Goal: Task Accomplishment & Management: Use online tool/utility

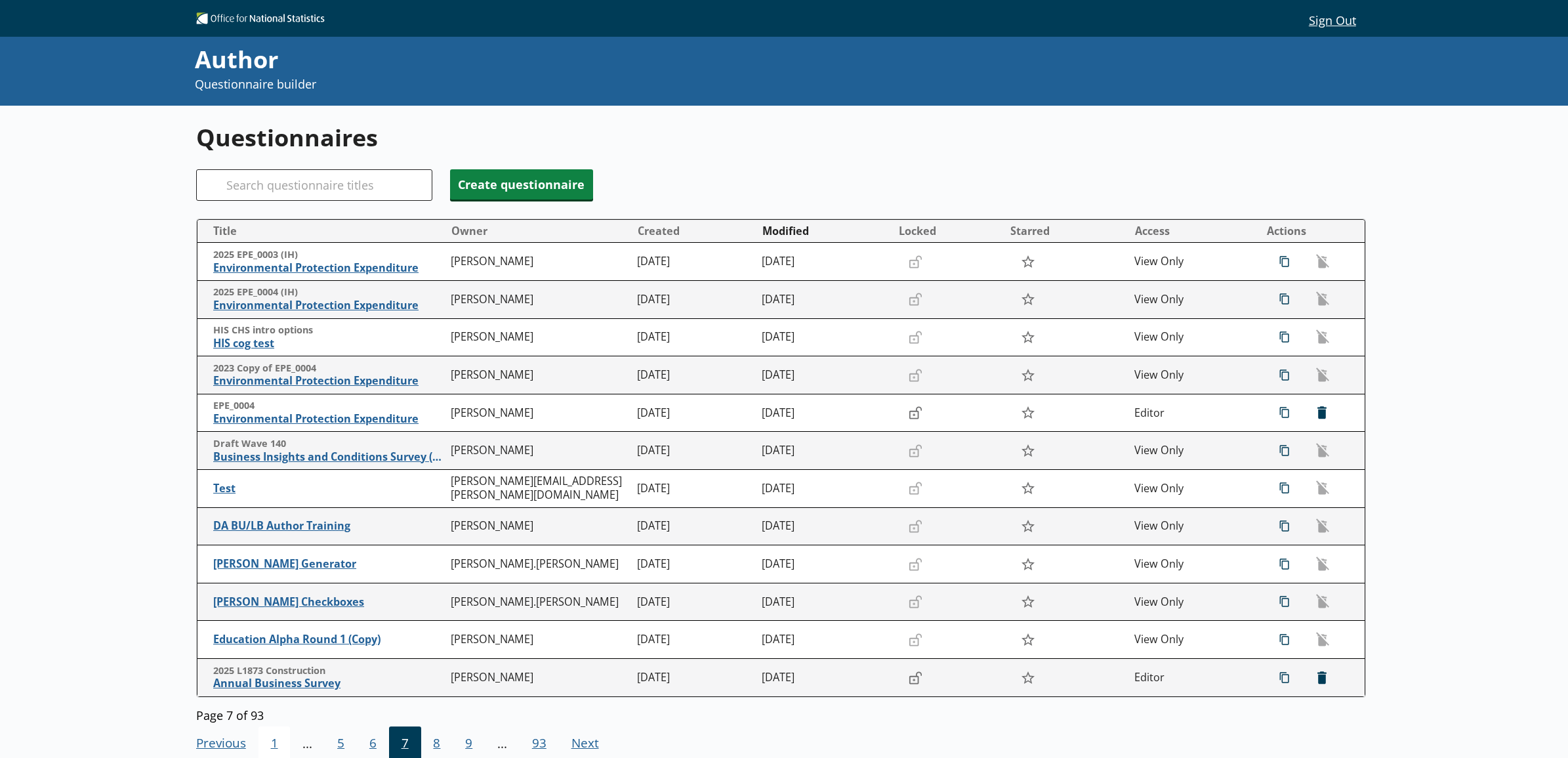
click at [276, 741] on span "1" at bounding box center [274, 744] width 32 height 36
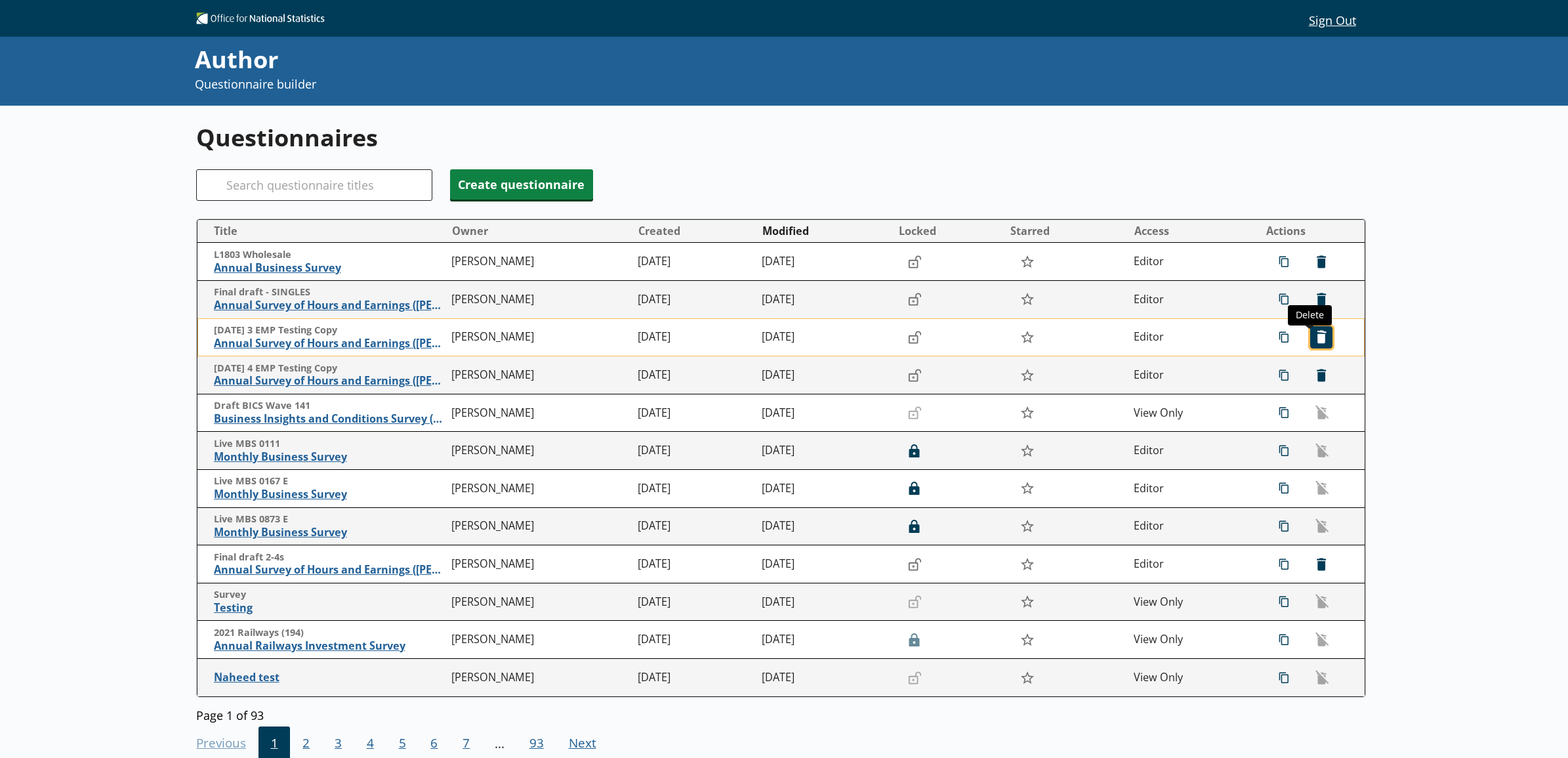
click at [1311, 342] on span "icon-delete Created with Sketch. [GEOGRAPHIC_DATA]" at bounding box center [1320, 337] width 21 height 21
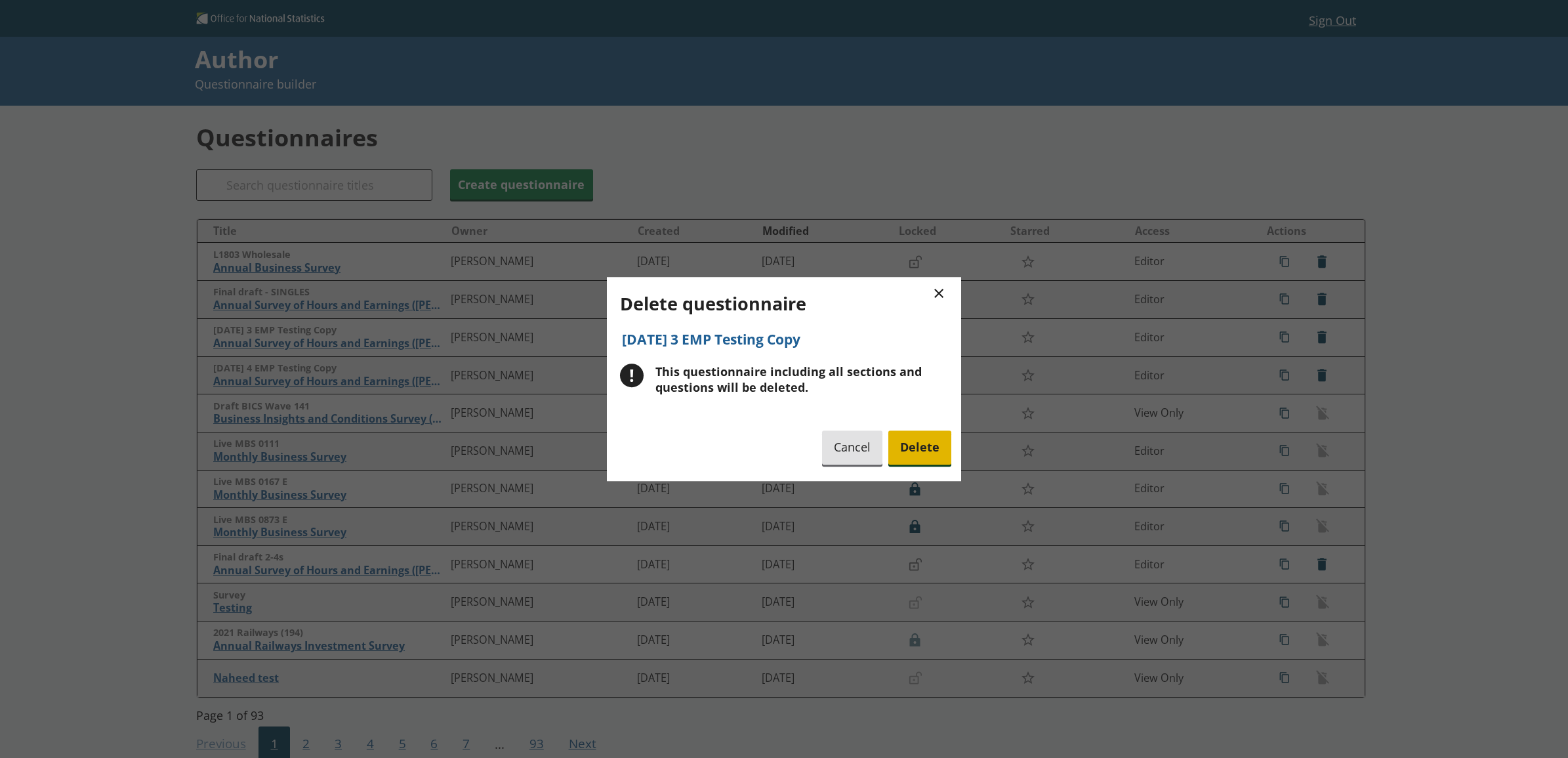
click at [938, 449] on span "Delete" at bounding box center [919, 448] width 63 height 34
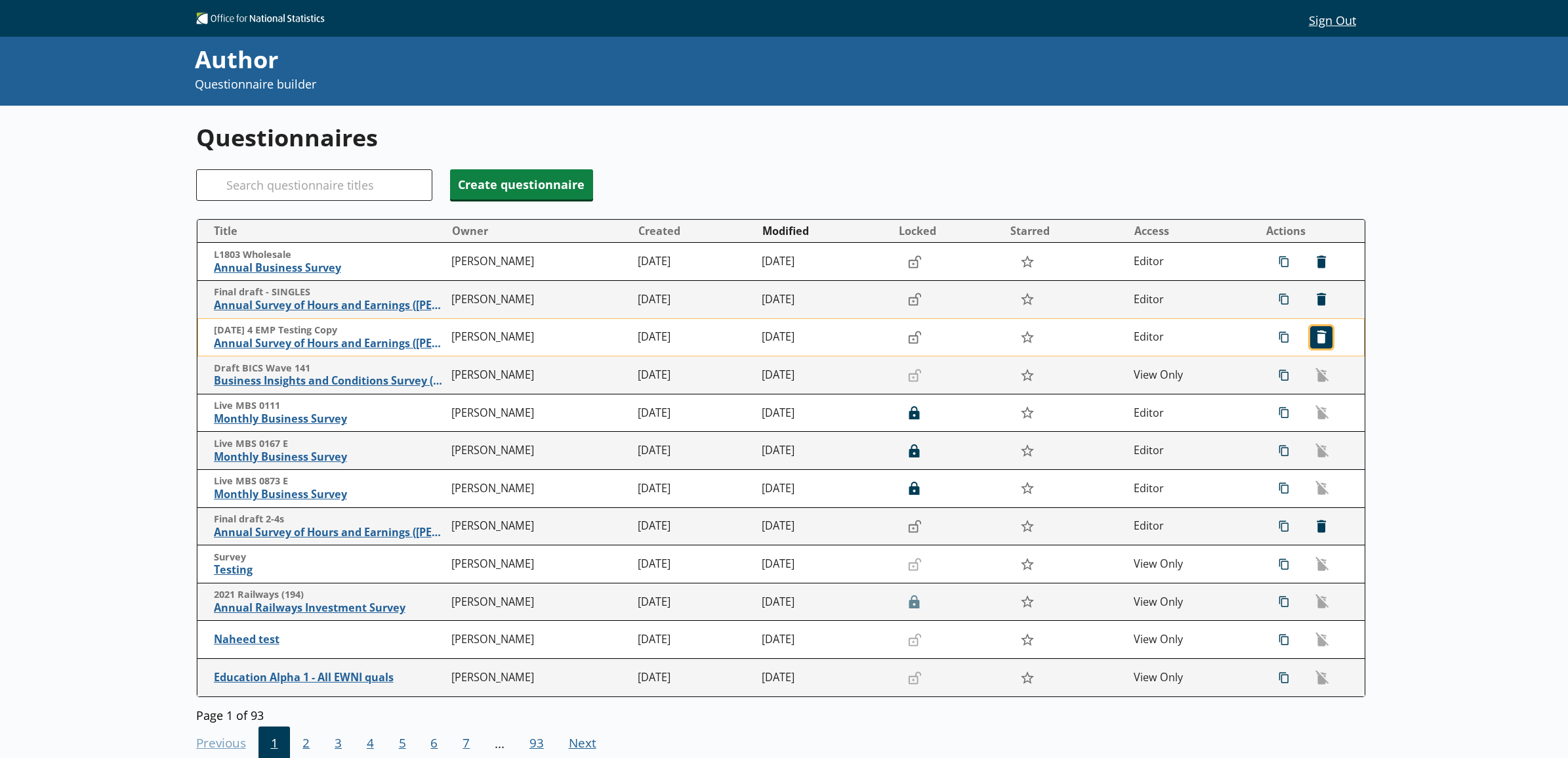
click at [1319, 334] on span "icon-delete Created with Sketch. [GEOGRAPHIC_DATA]" at bounding box center [1320, 337] width 21 height 21
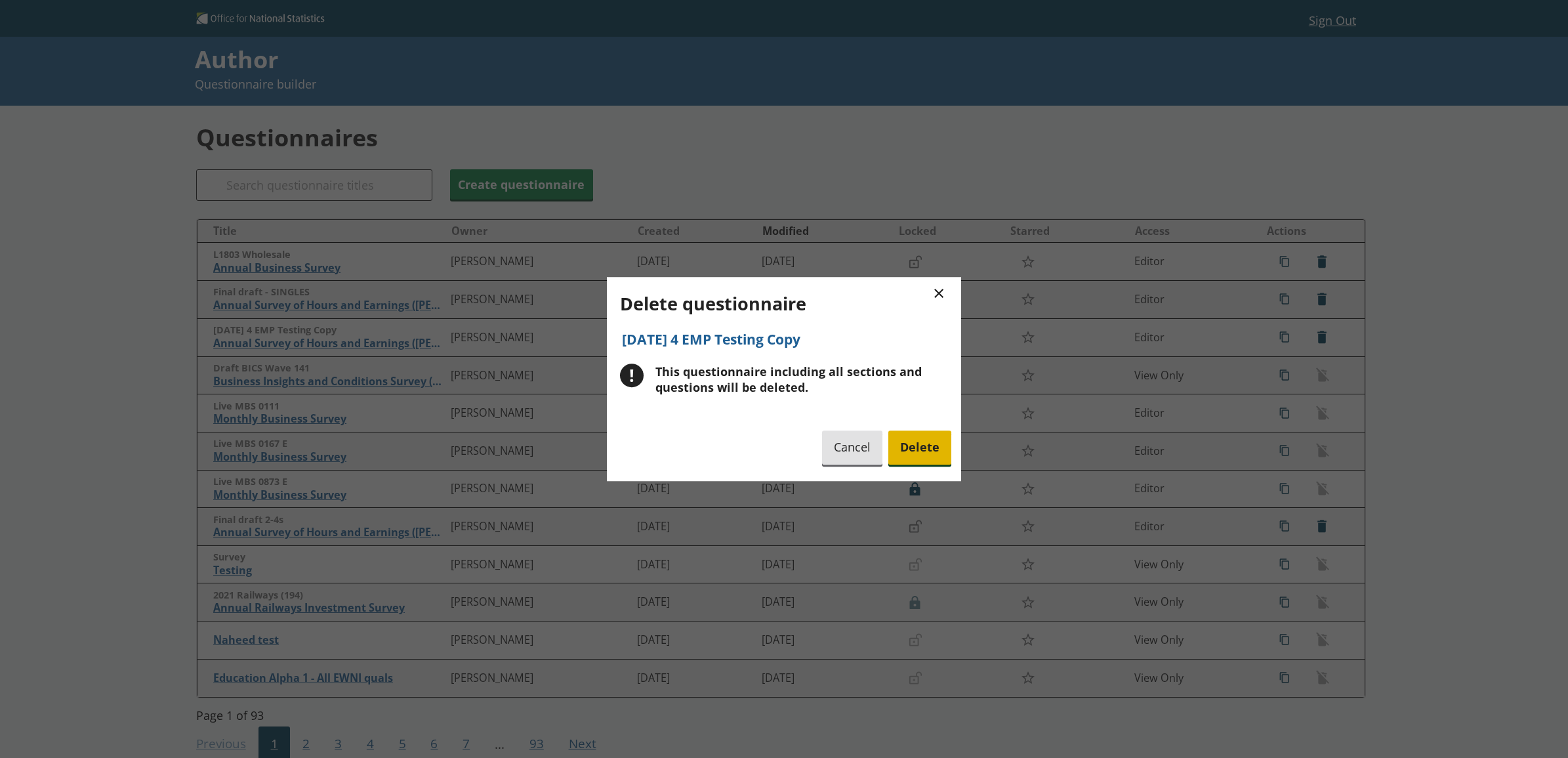
click at [923, 452] on span "Delete" at bounding box center [919, 448] width 63 height 34
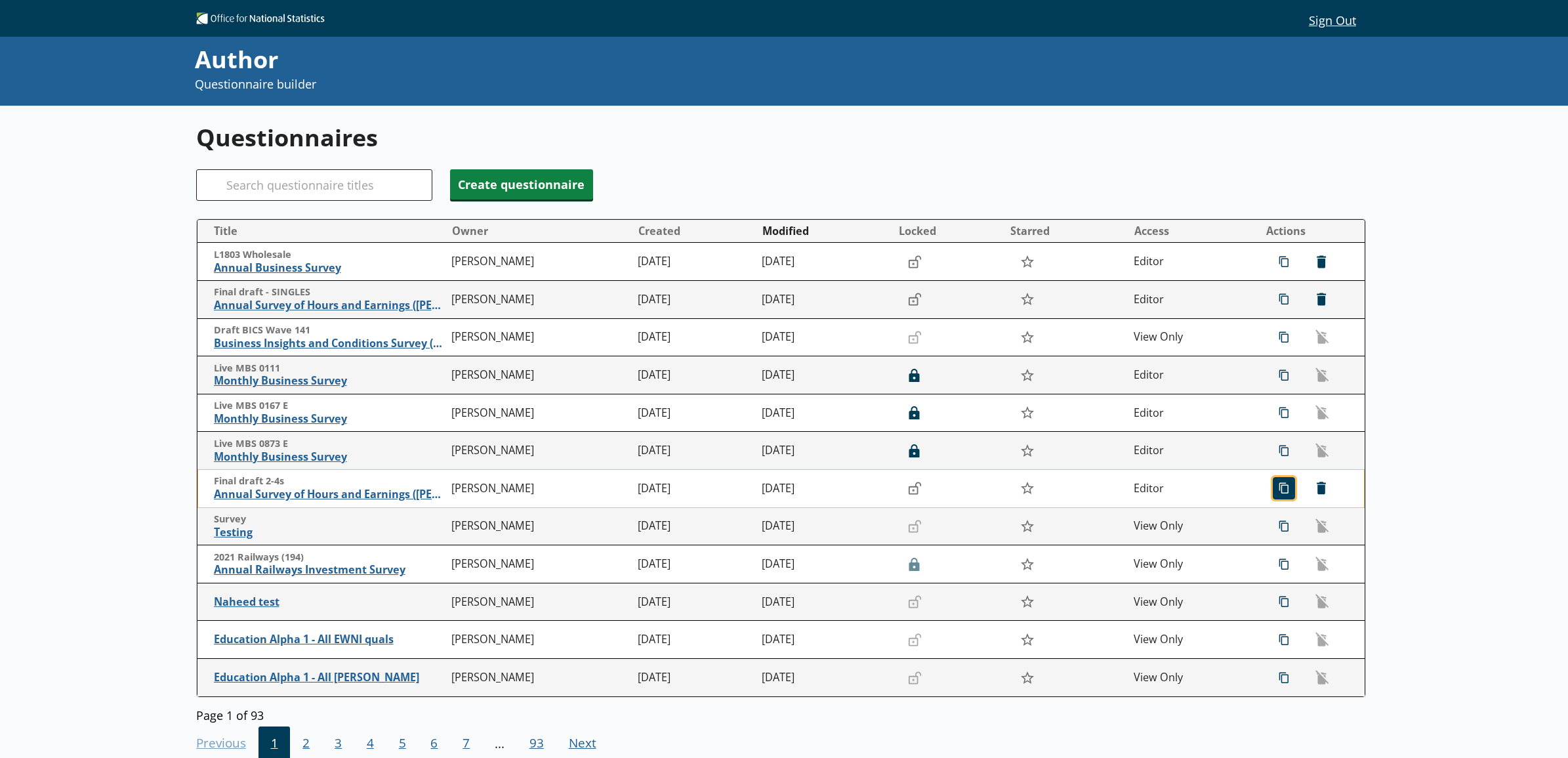
click at [1273, 491] on span "icon-copy Duplicate" at bounding box center [1283, 488] width 21 height 21
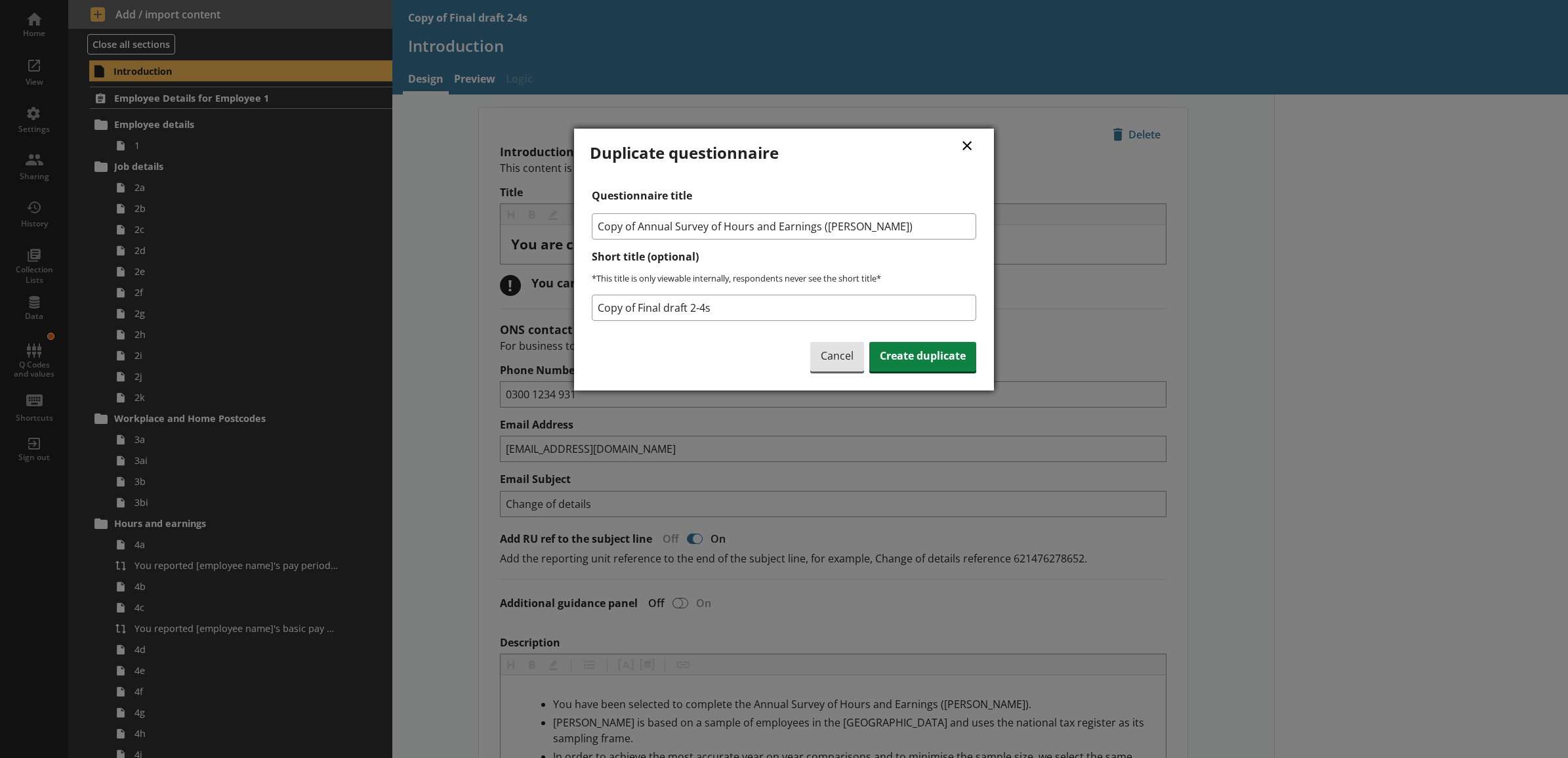
drag, startPoint x: 640, startPoint y: 224, endPoint x: 586, endPoint y: 224, distance: 54.0
click at [586, 224] on div "× Duplicate questionnaire Questionnaire title Copy of Annual Survey of Hours an…" at bounding box center [783, 259] width 420 height 262
type input "Annual Survey of Hours and Earnings ([PERSON_NAME])"
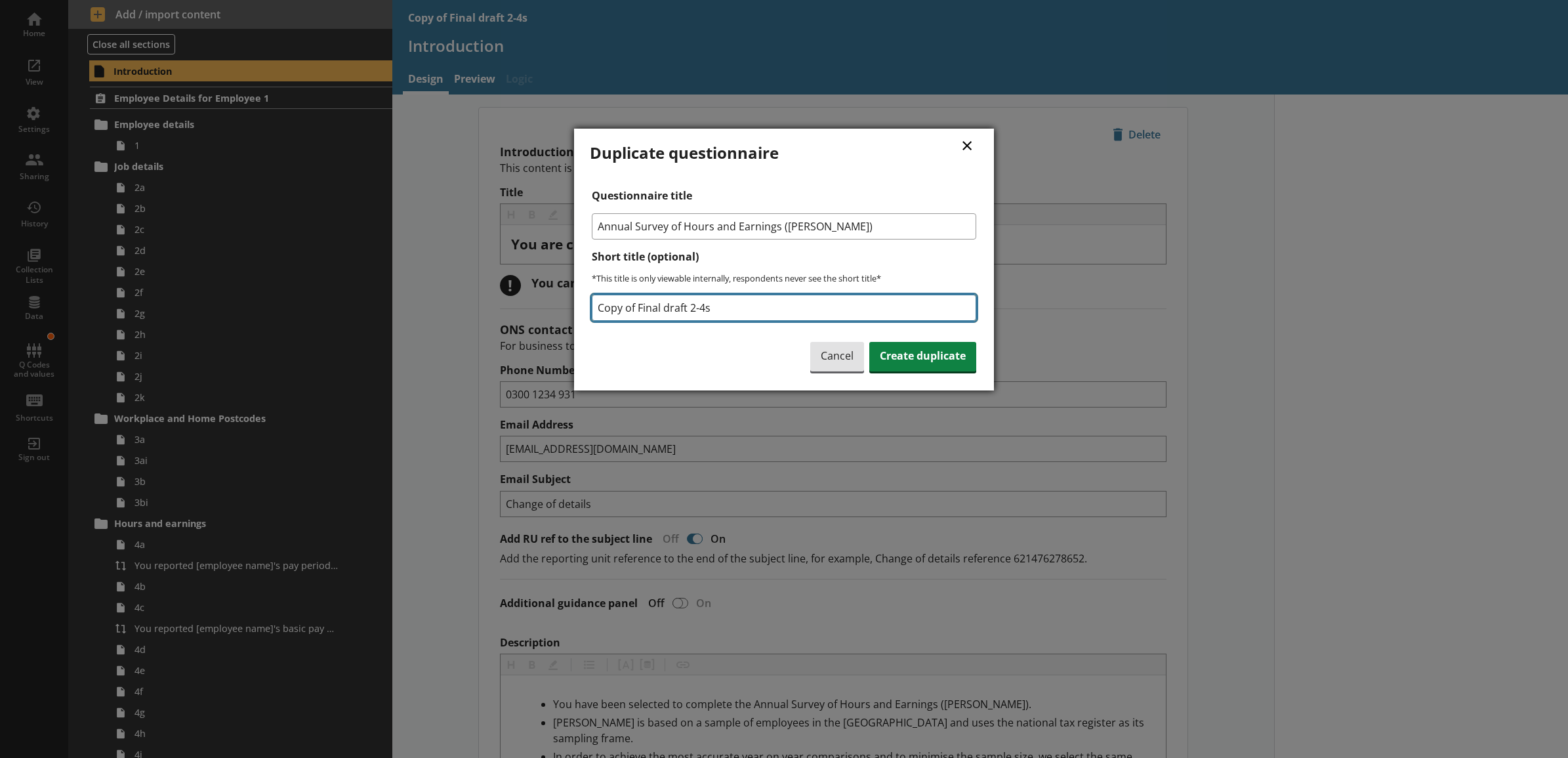
drag, startPoint x: 709, startPoint y: 306, endPoint x: 589, endPoint y: 302, distance: 120.1
click at [590, 302] on div "Questionnaire title Annual Survey of Hours and Earnings ([PERSON_NAME]) Short t…" at bounding box center [784, 282] width 389 height 186
type input "[DATE] 3 EMP Testing EQ A"
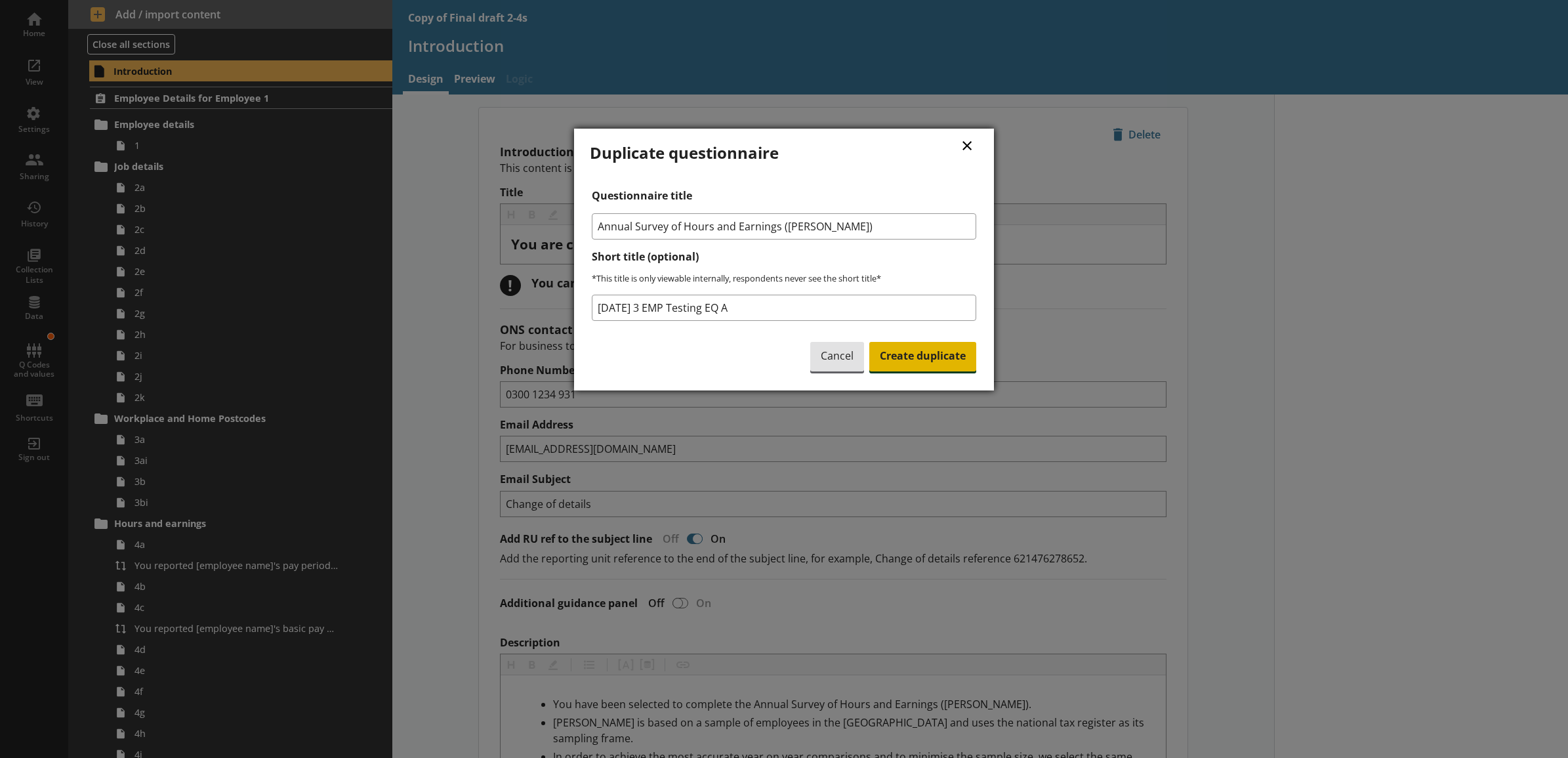
click at [945, 364] on span "Create duplicate" at bounding box center [923, 357] width 107 height 31
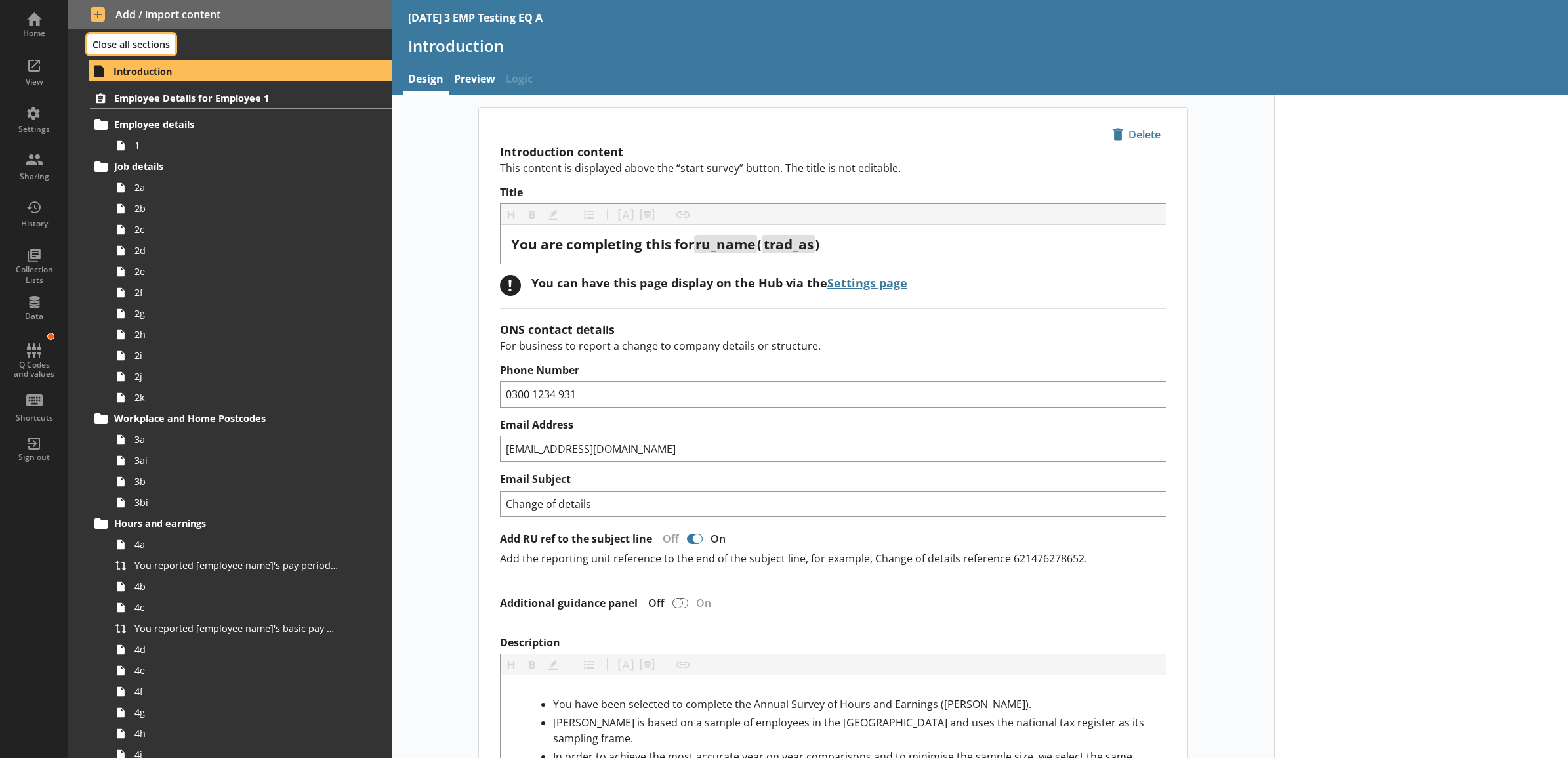
click at [162, 53] on button "Close all sections" at bounding box center [131, 44] width 88 height 21
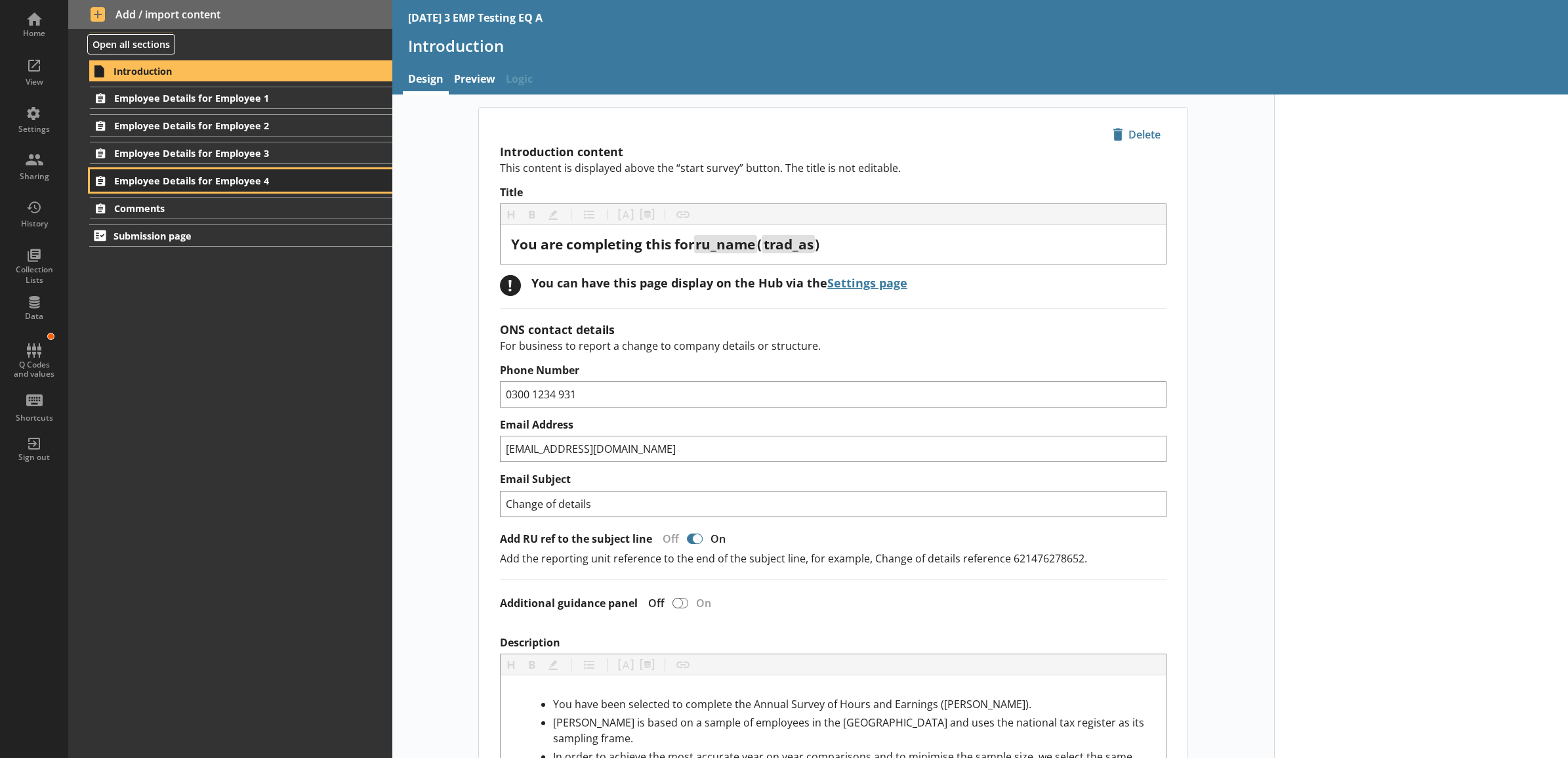
click at [257, 173] on link "Employee Details for Employee 4" at bounding box center [241, 180] width 302 height 22
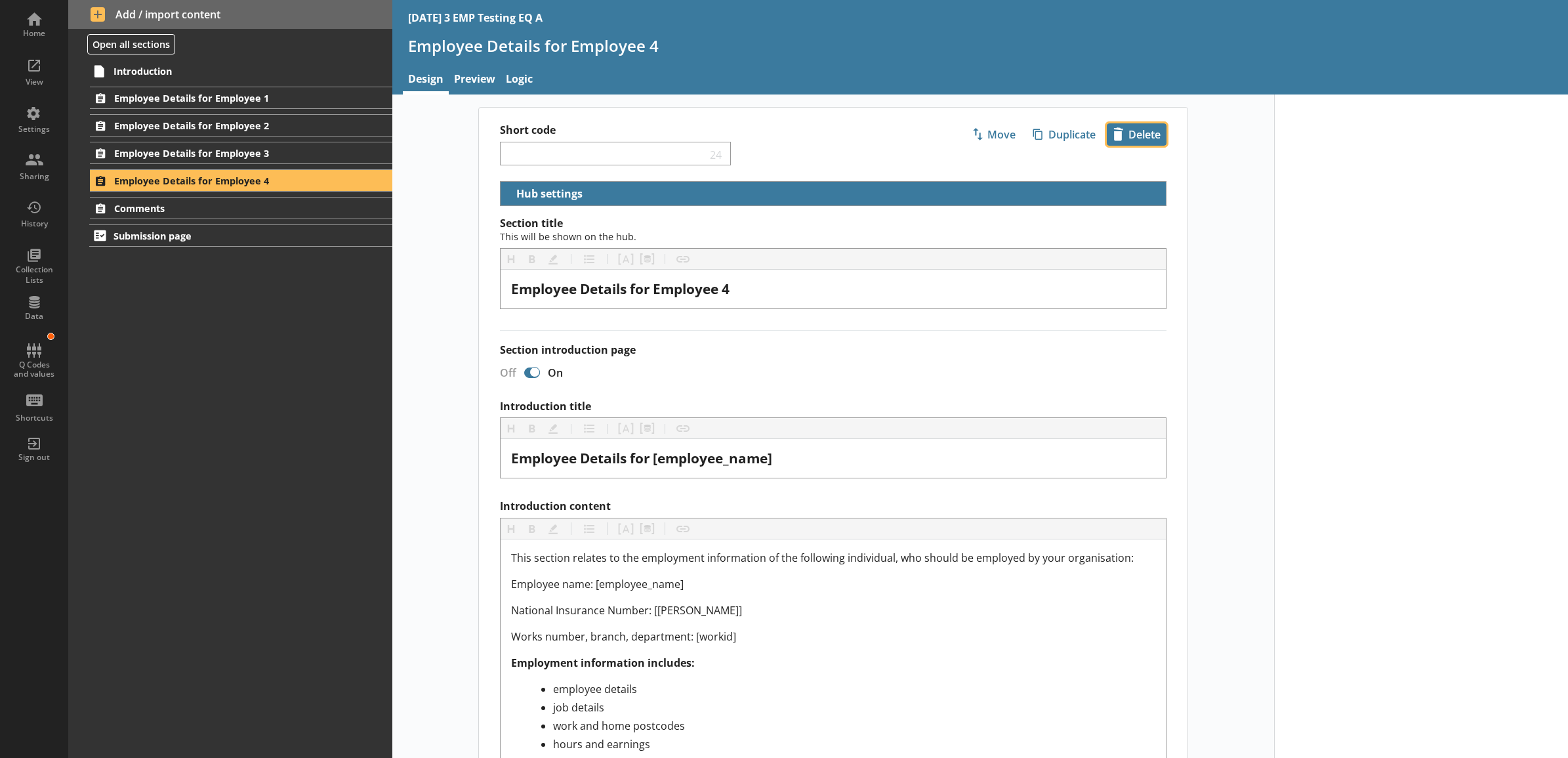
click at [1149, 132] on span "icon-delete Created with Sketch. [GEOGRAPHIC_DATA]" at bounding box center [1136, 134] width 59 height 21
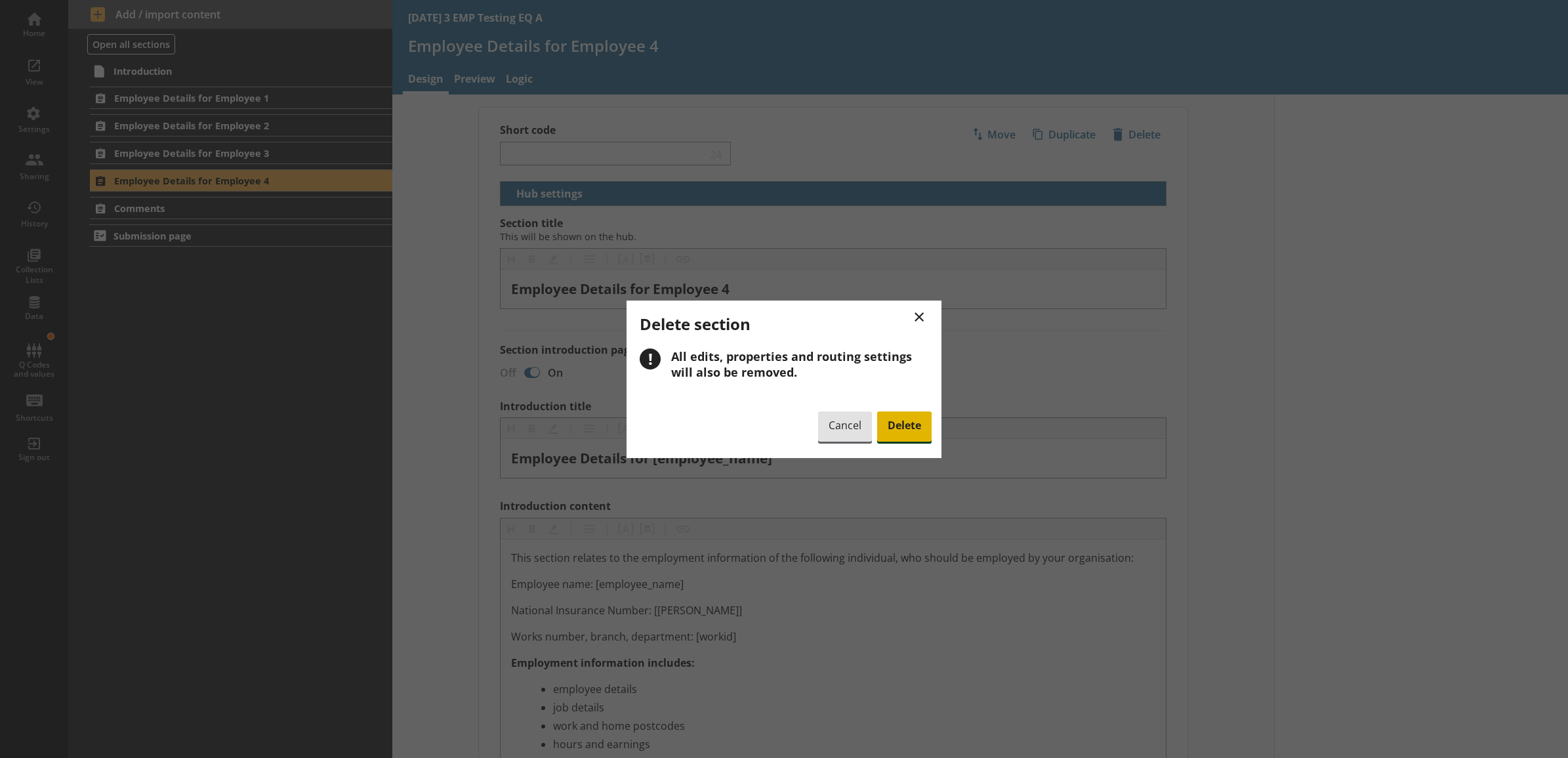
click at [923, 420] on span "Delete" at bounding box center [904, 426] width 54 height 31
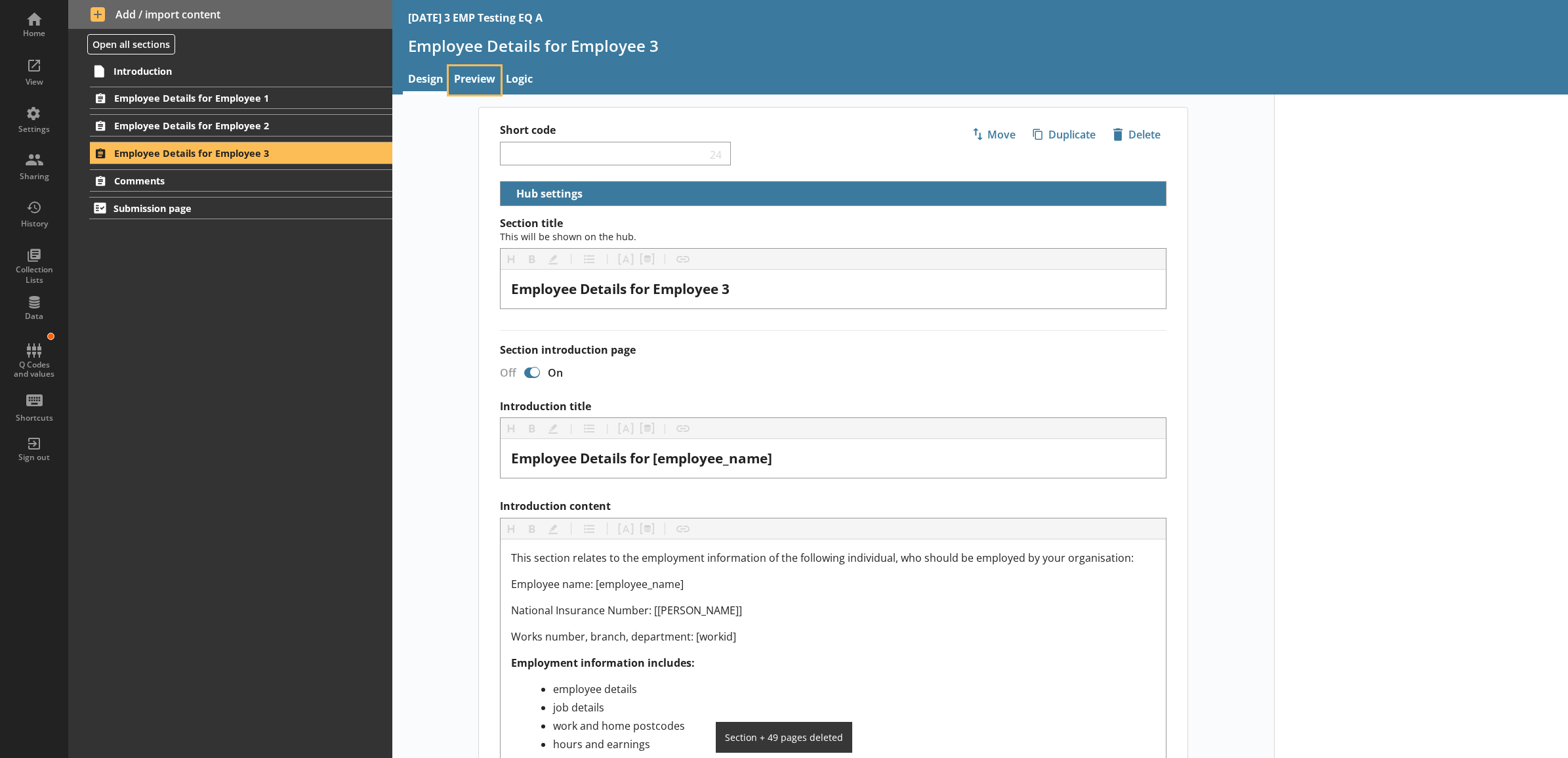
click at [473, 84] on link "Preview" at bounding box center [475, 80] width 52 height 28
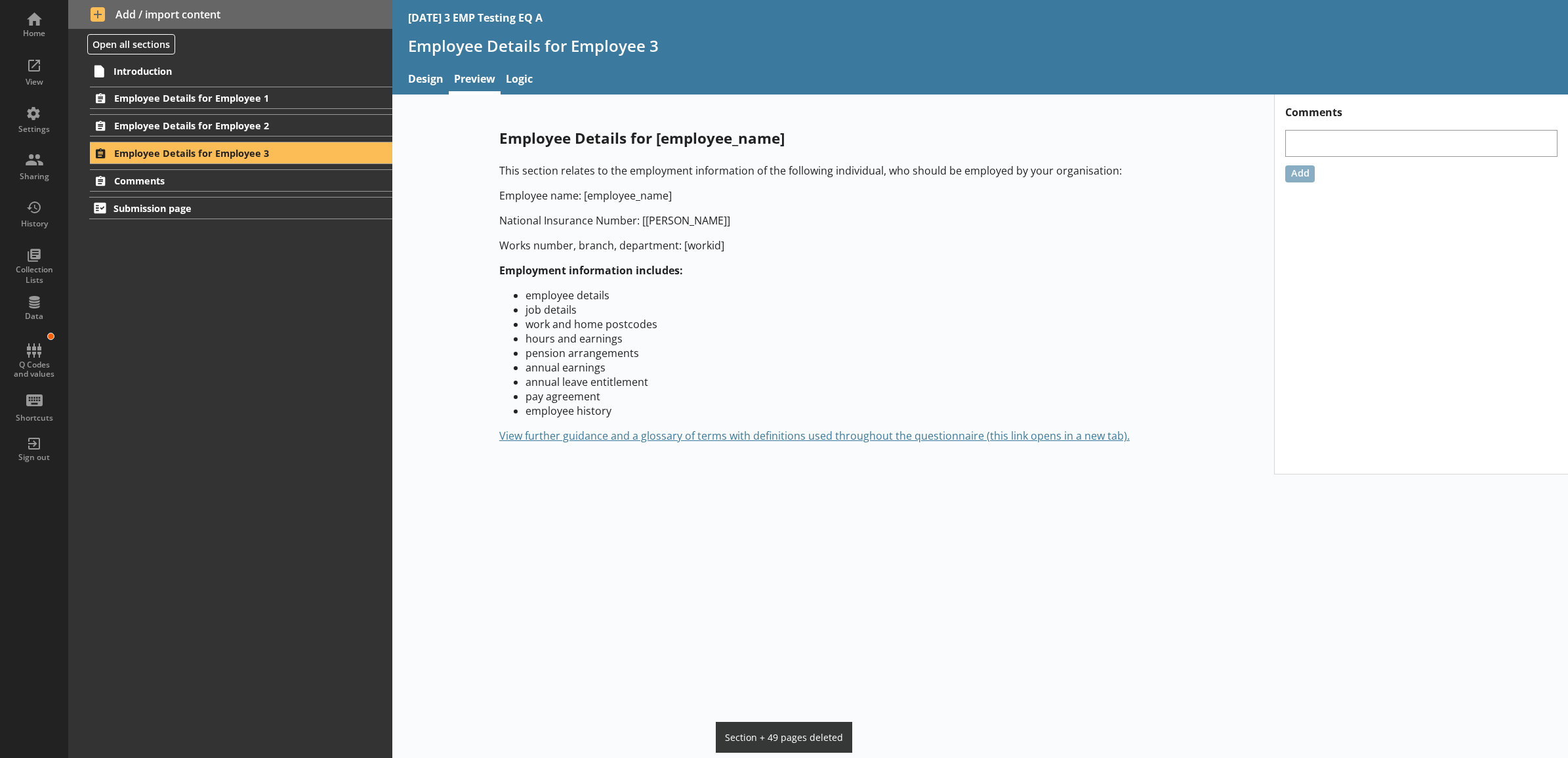
click at [427, 217] on div "Employee Details for [employee_name] This section relates to the employment inf…" at bounding box center [833, 286] width 881 height 357
click at [414, 233] on div "Employee Details for [employee_name] This section relates to the employment inf…" at bounding box center [833, 286] width 881 height 357
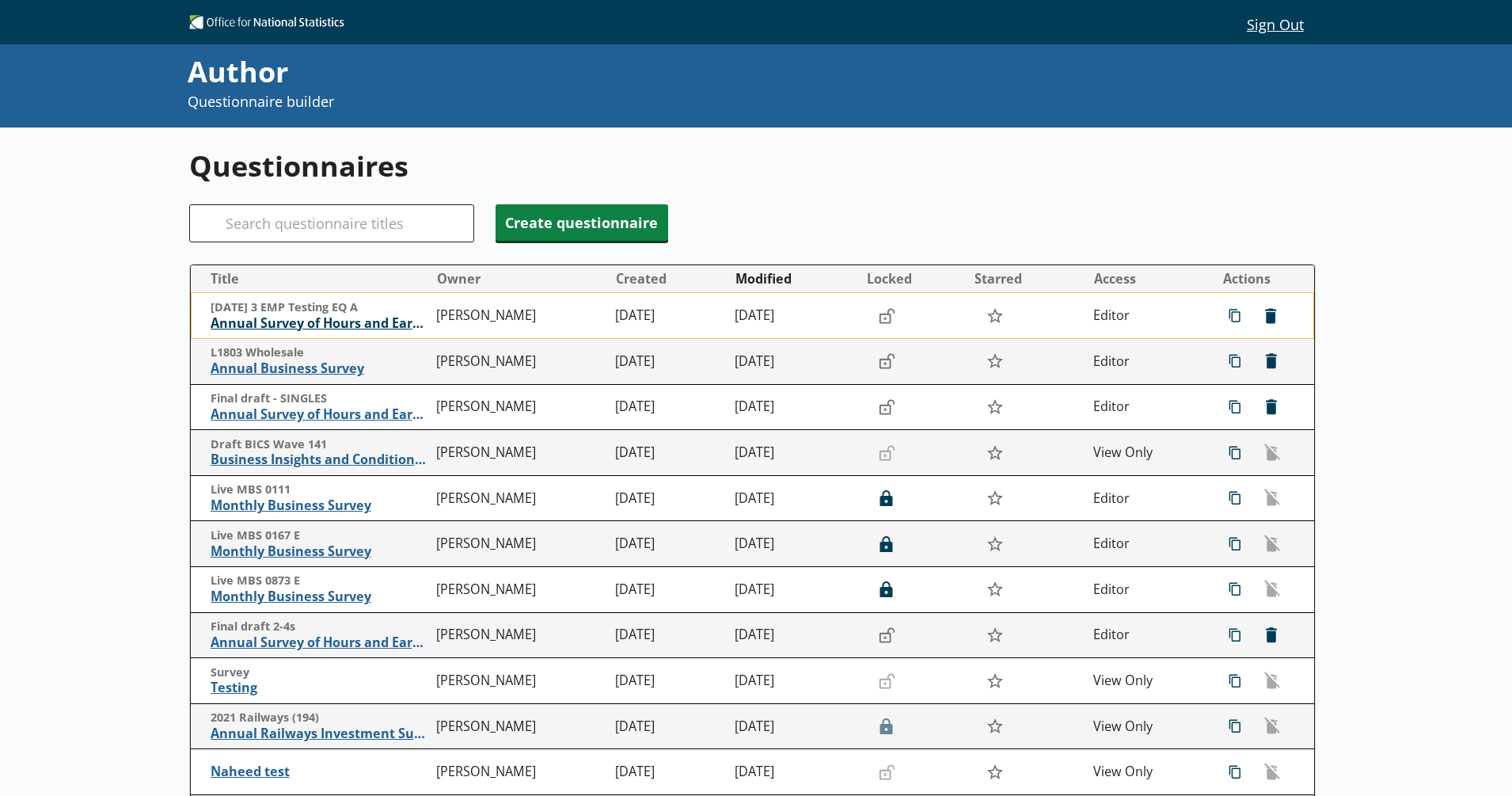
click at [395, 323] on span "Annual Survey of Hours and Earnings ([PERSON_NAME])" at bounding box center [319, 323] width 218 height 17
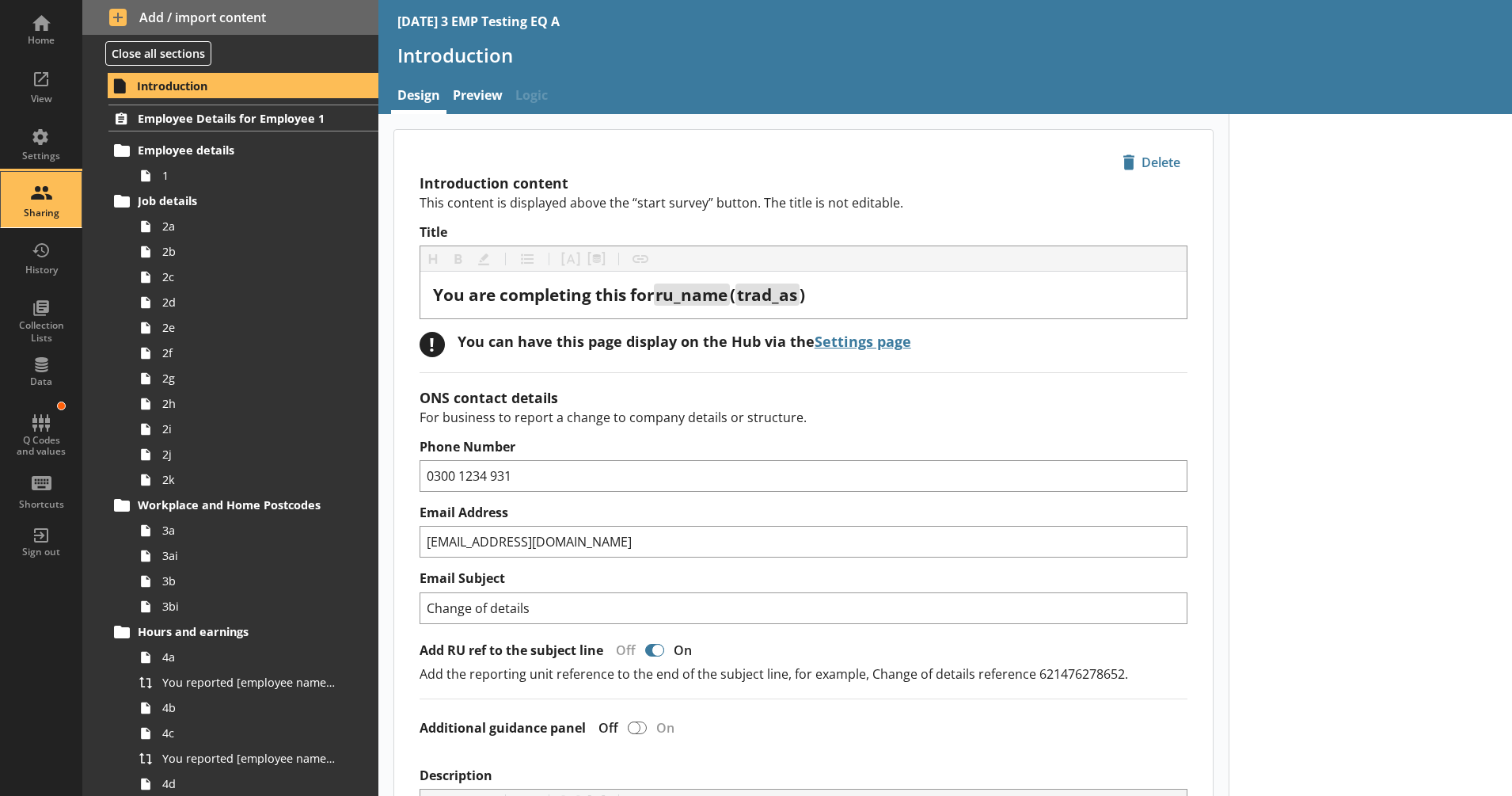
click at [45, 188] on div "Sharing" at bounding box center [42, 199] width 56 height 56
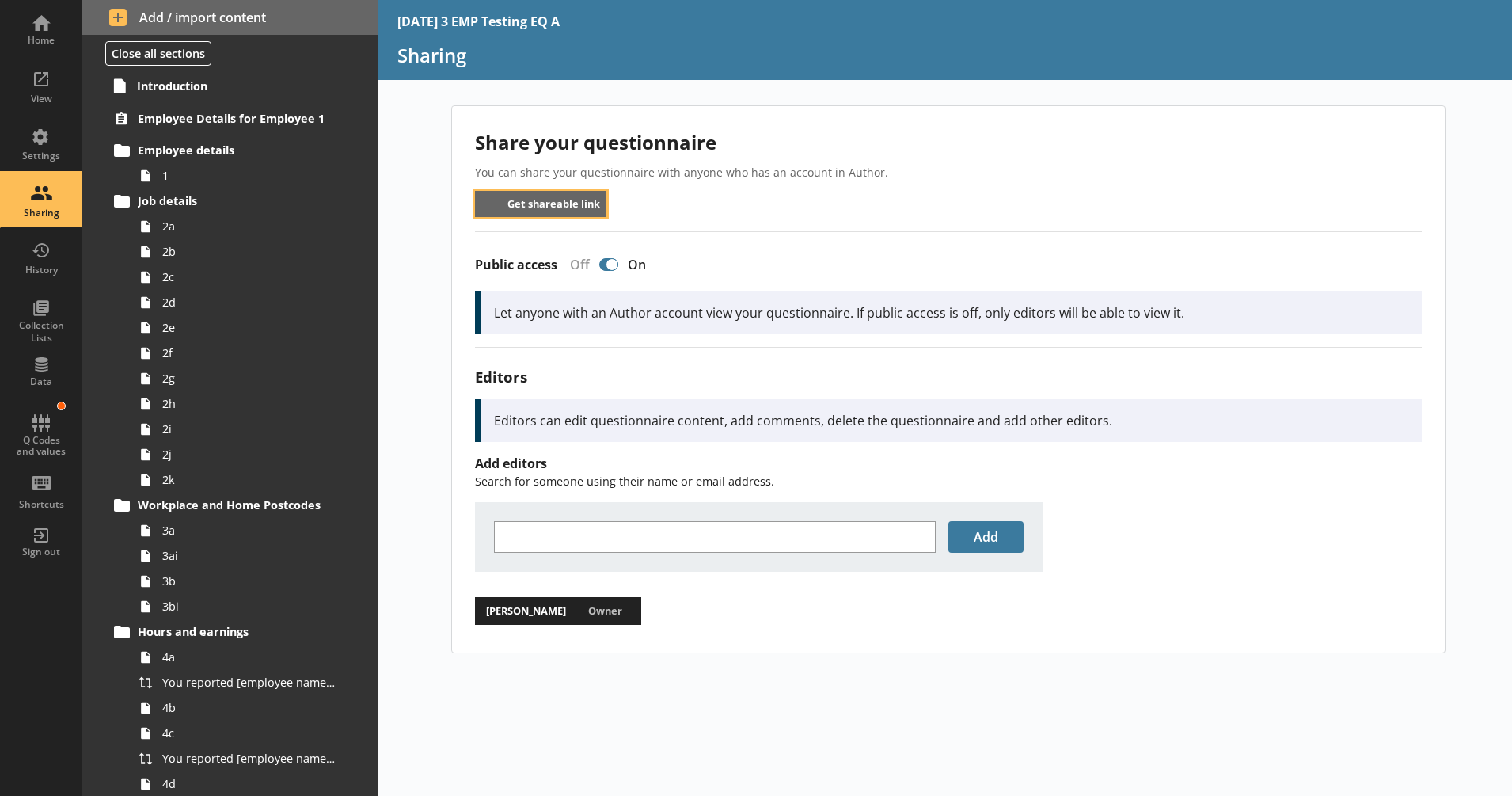
click at [561, 206] on button "Get shareable link" at bounding box center [541, 204] width 132 height 26
click at [37, 20] on div "Home" at bounding box center [42, 29] width 56 height 56
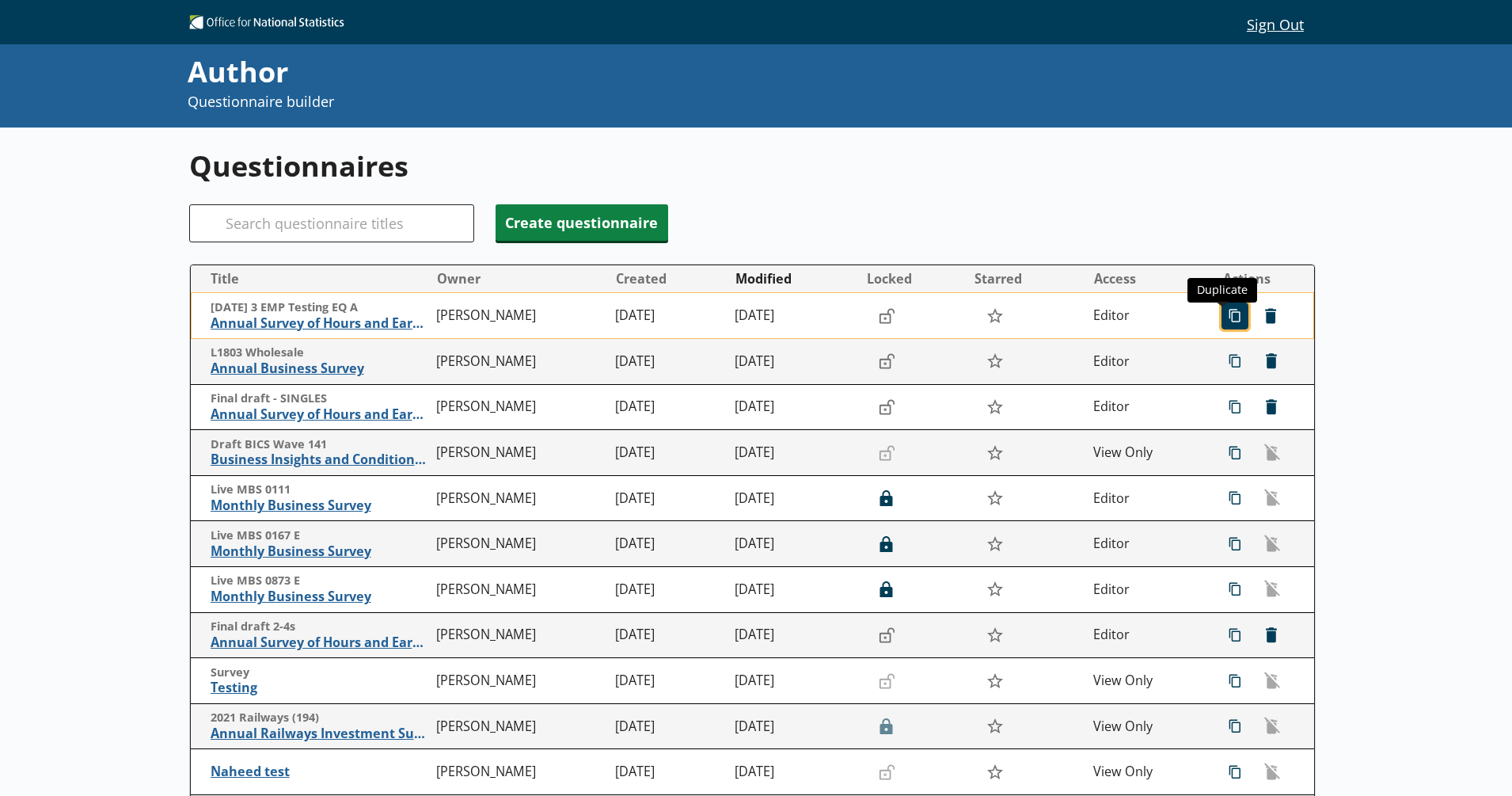
click at [1222, 314] on span "icon-copy Duplicate" at bounding box center [1234, 315] width 25 height 25
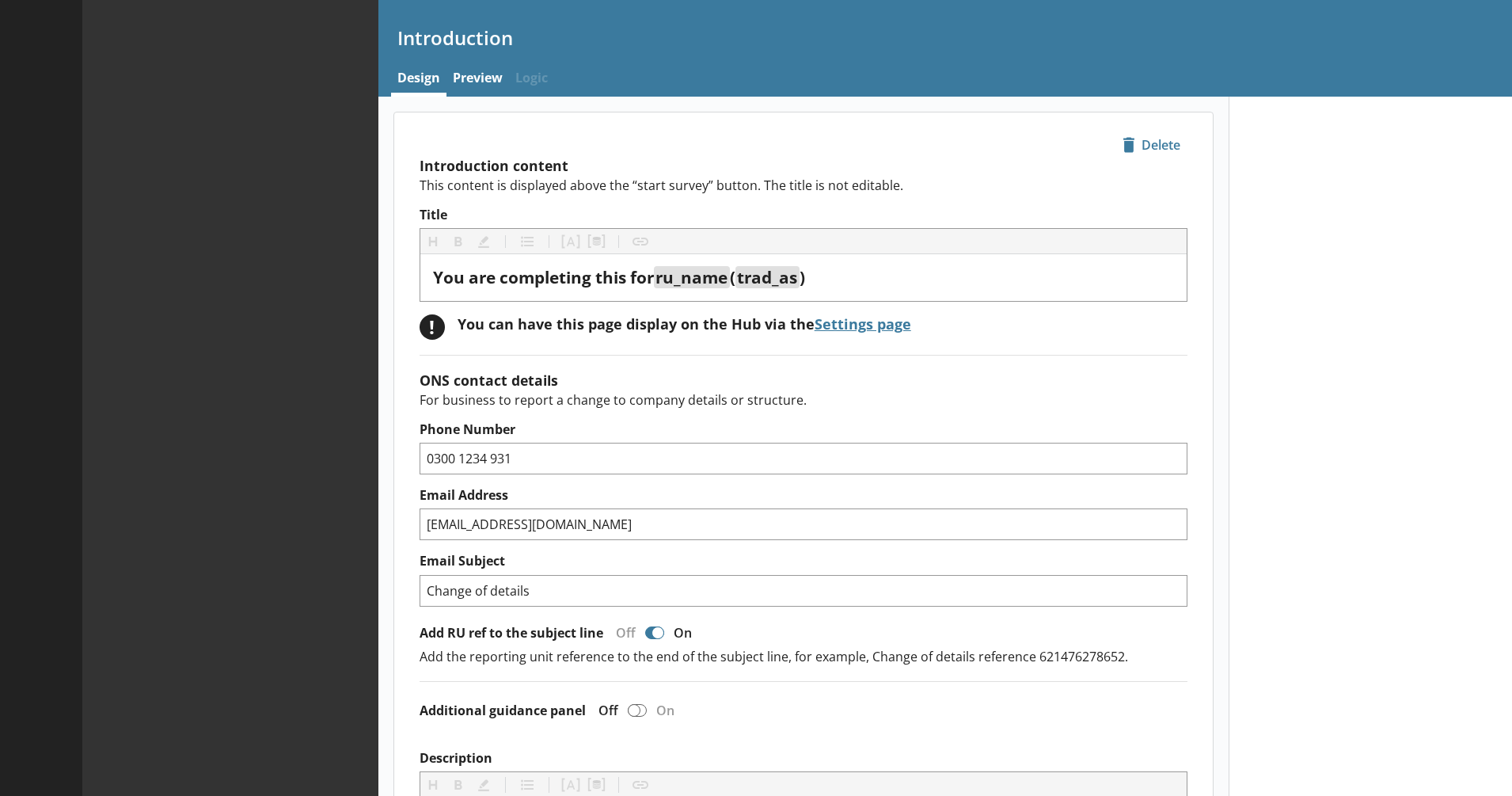
type textarea "x"
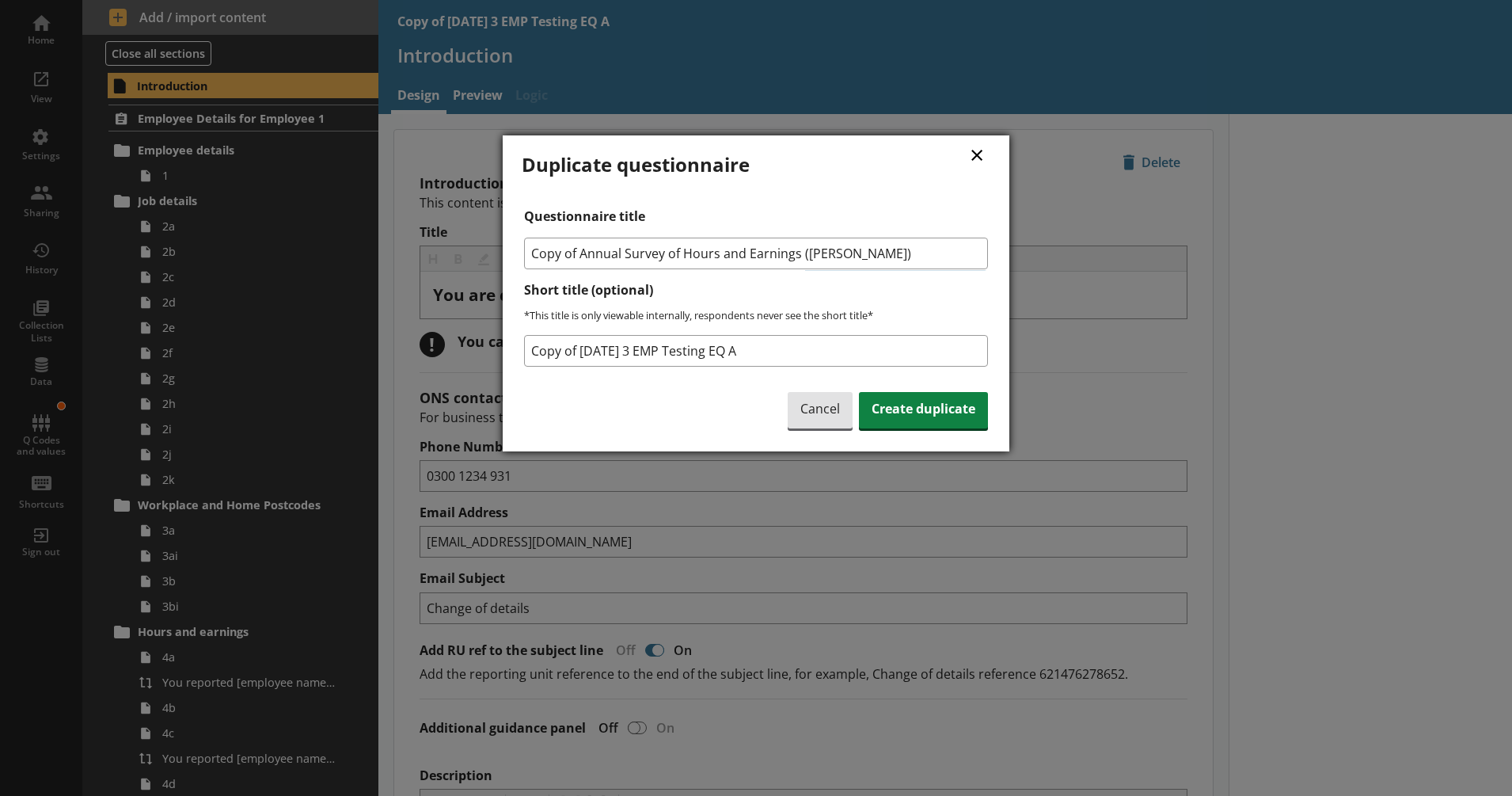
drag, startPoint x: 580, startPoint y: 252, endPoint x: 482, endPoint y: 246, distance: 98.2
click at [482, 246] on div "× Duplicate questionnaire Questionnaire title Copy of Annual Survey of Hours an…" at bounding box center [756, 398] width 1512 height 796
type input "Annual Survey of Hours and Earnings ([PERSON_NAME])"
drag, startPoint x: 581, startPoint y: 350, endPoint x: 498, endPoint y: 350, distance: 83.0
click at [458, 350] on div "× Duplicate questionnaire Questionnaire title Annual Survey of Hours and Earnin…" at bounding box center [756, 398] width 1512 height 796
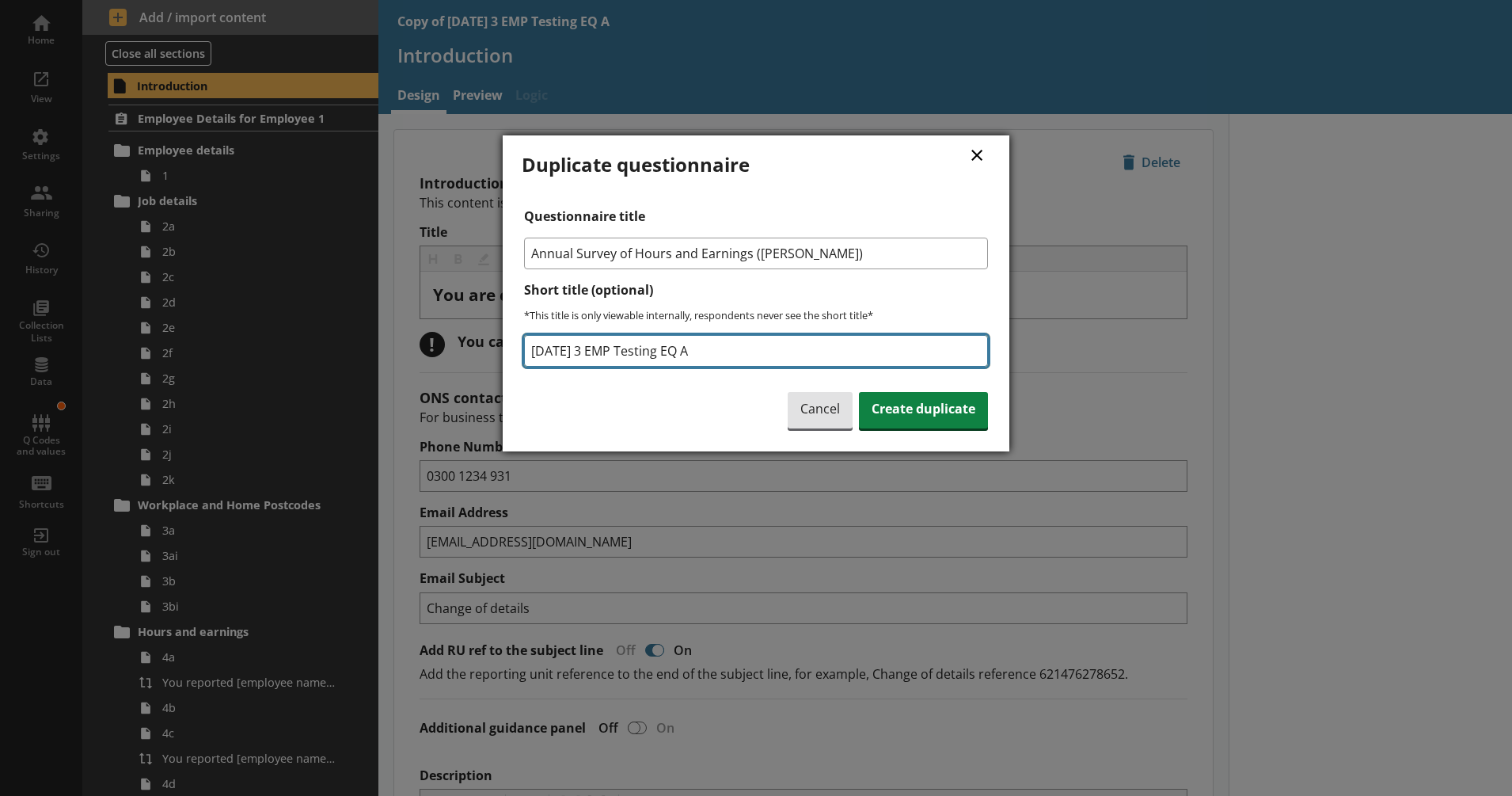
drag, startPoint x: 688, startPoint y: 350, endPoint x: 698, endPoint y: 352, distance: 10.2
click at [698, 352] on input "[DATE] 3 EMP Testing EQ A" at bounding box center [756, 351] width 464 height 32
type input "[DATE] 3 EMP Testing EQ B"
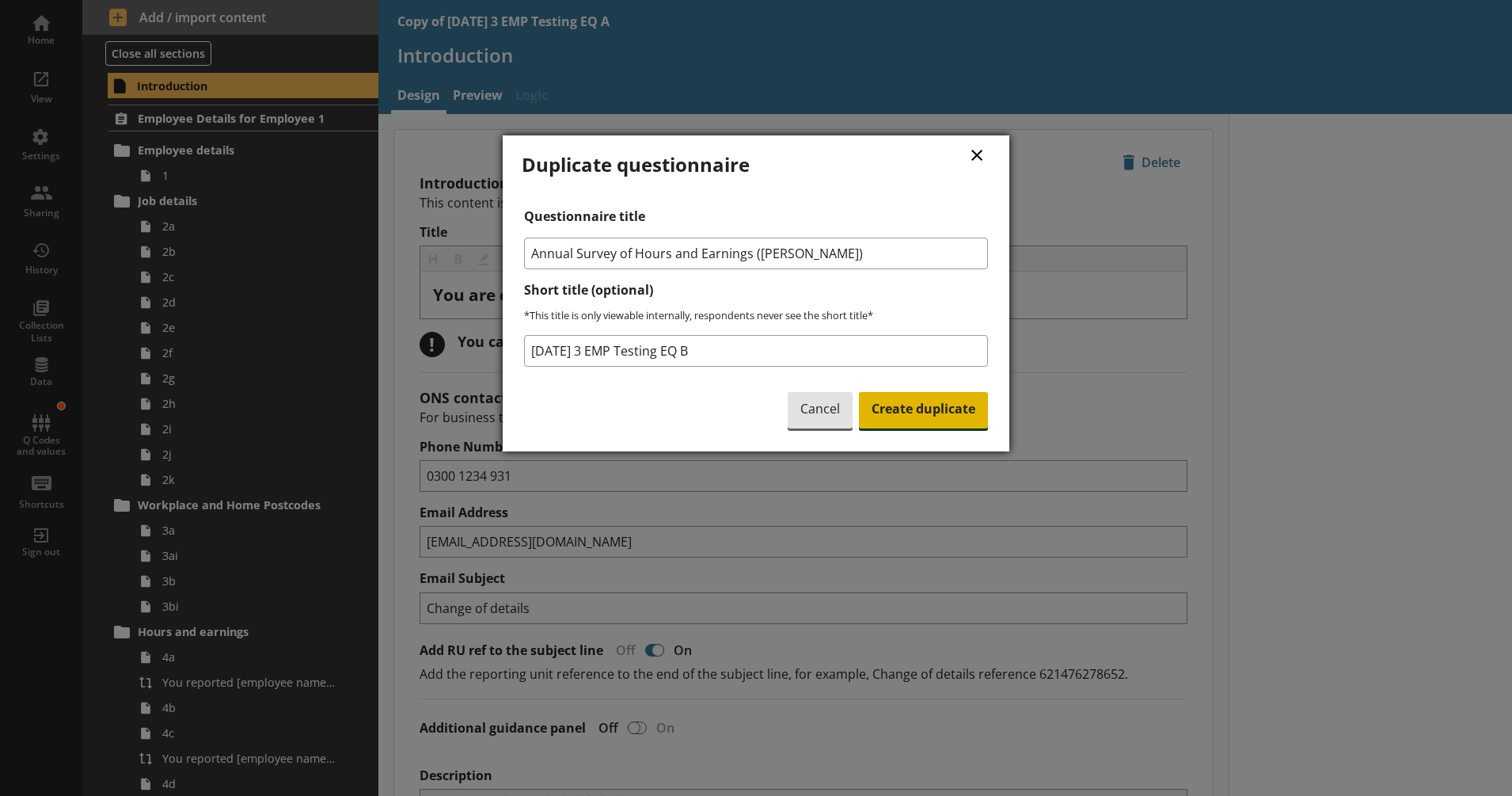
click at [920, 401] on span "Create duplicate" at bounding box center [923, 409] width 129 height 37
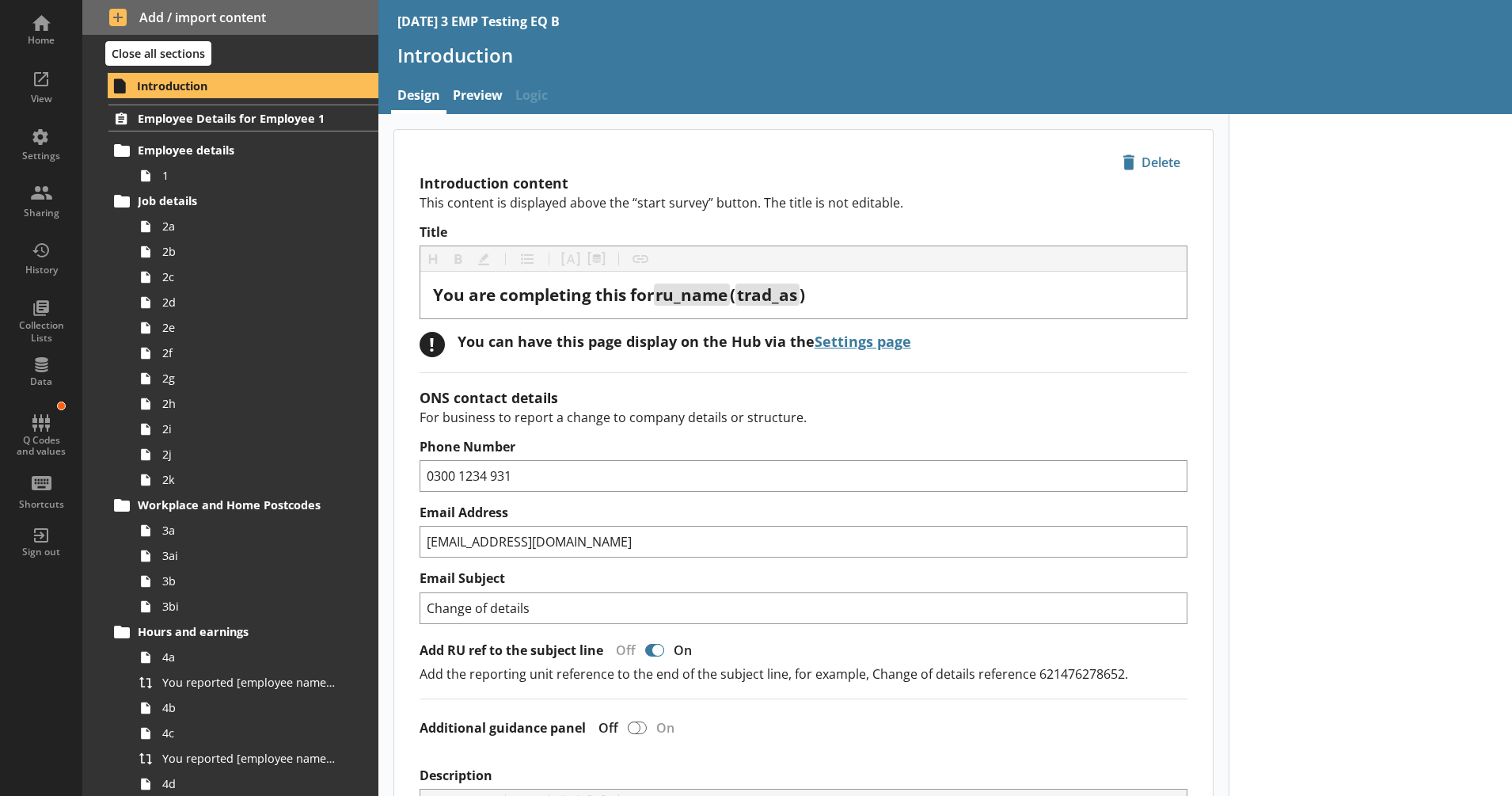
drag, startPoint x: 204, startPoint y: 67, endPoint x: 195, endPoint y: 59, distance: 12.0
click at [204, 67] on div "Add / import content Close all sections Introduction Employee Details for Emplo…" at bounding box center [230, 398] width 296 height 796
click at [189, 55] on button "Close all sections" at bounding box center [158, 53] width 107 height 25
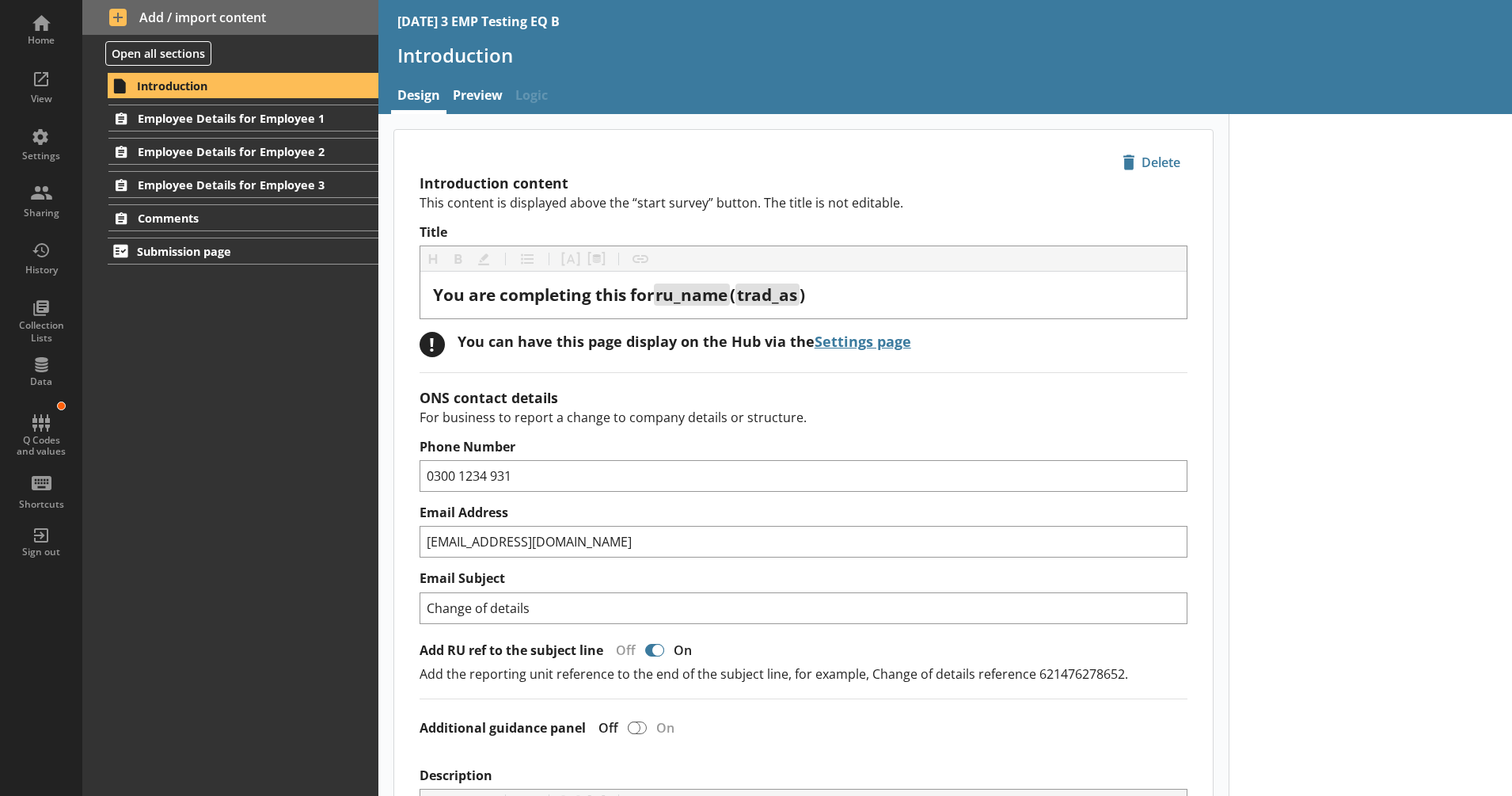
click at [169, 300] on div "Introduction Employee Details for Employee 1 Employee details 1 Job details 2a …" at bounding box center [230, 433] width 296 height 724
click at [45, 155] on div "Settings" at bounding box center [42, 155] width 56 height 13
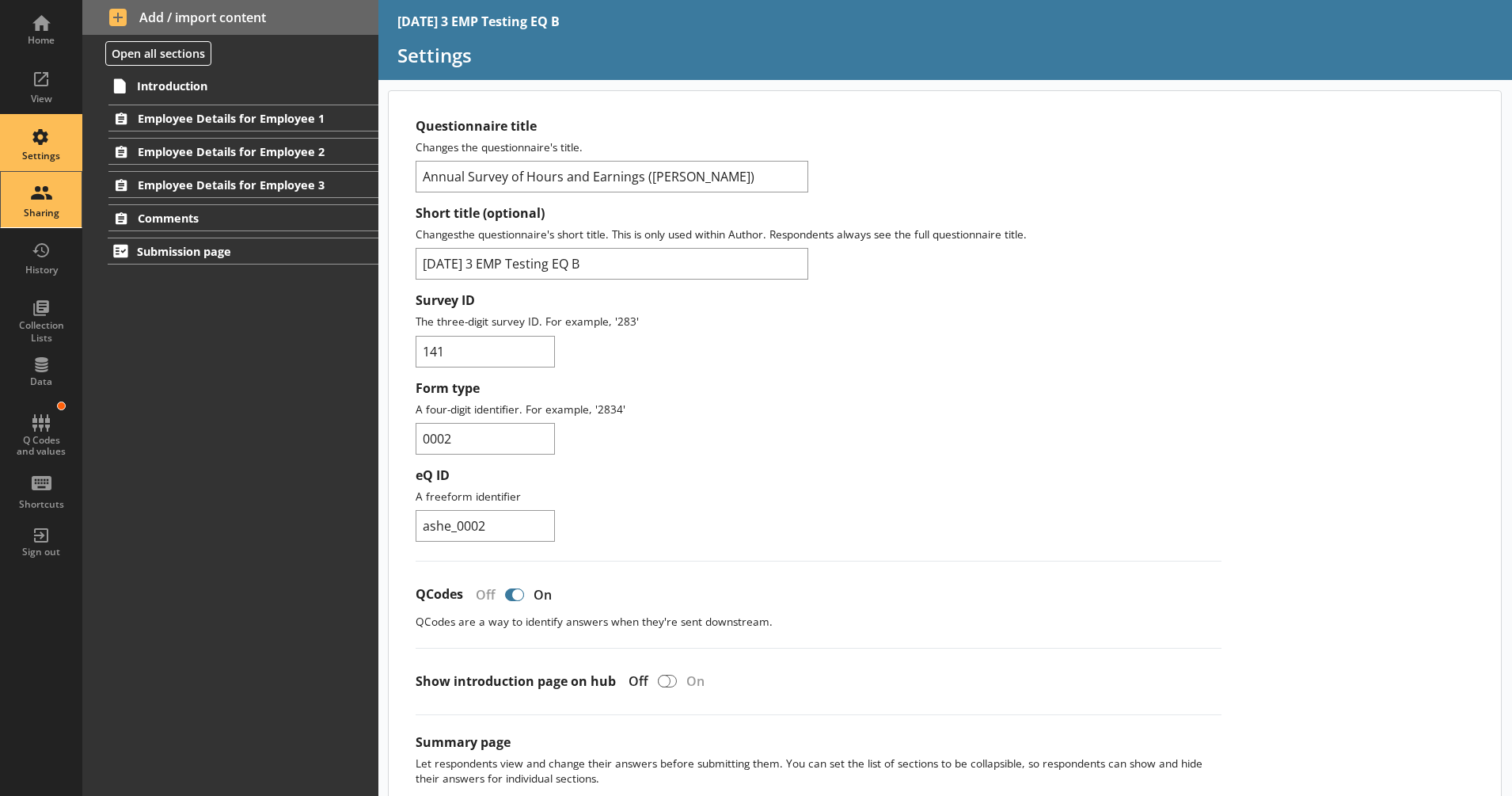
click at [50, 199] on div "Sharing" at bounding box center [42, 199] width 56 height 56
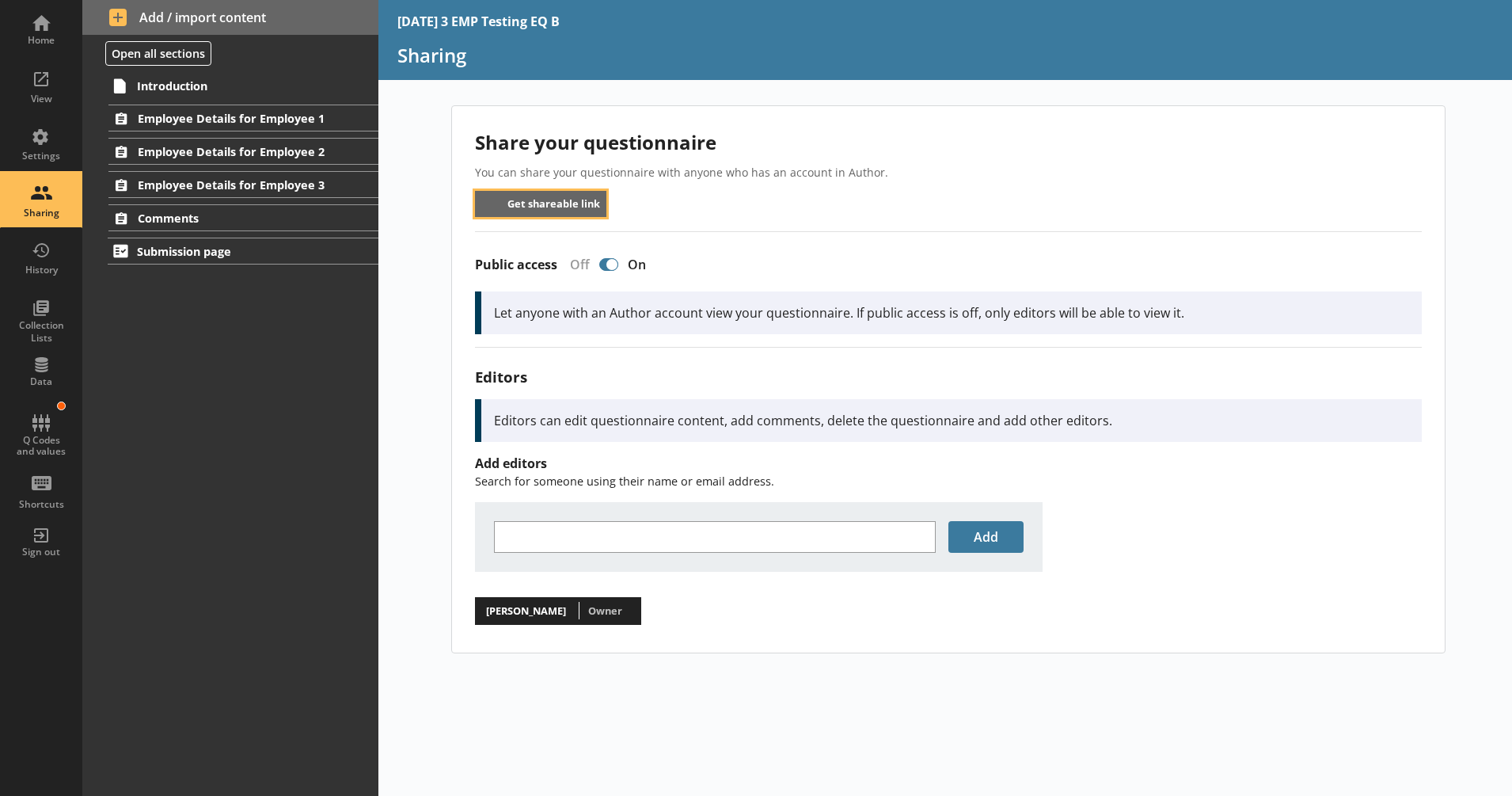
click at [561, 201] on button "Get shareable link" at bounding box center [541, 204] width 132 height 26
click at [50, 29] on div "Home" at bounding box center [42, 29] width 56 height 56
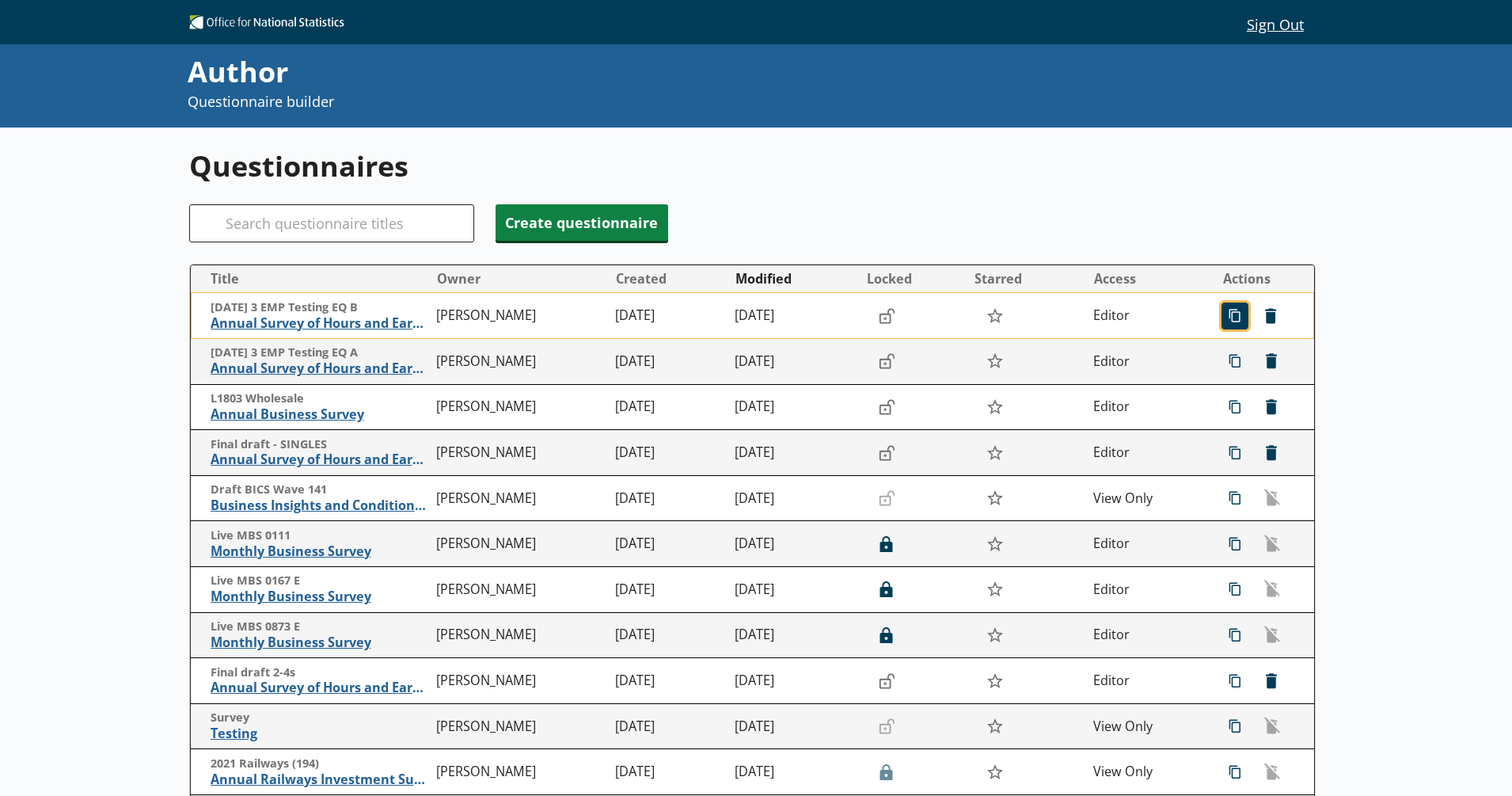
click at [1222, 322] on span "icon-copy Duplicate" at bounding box center [1234, 315] width 25 height 25
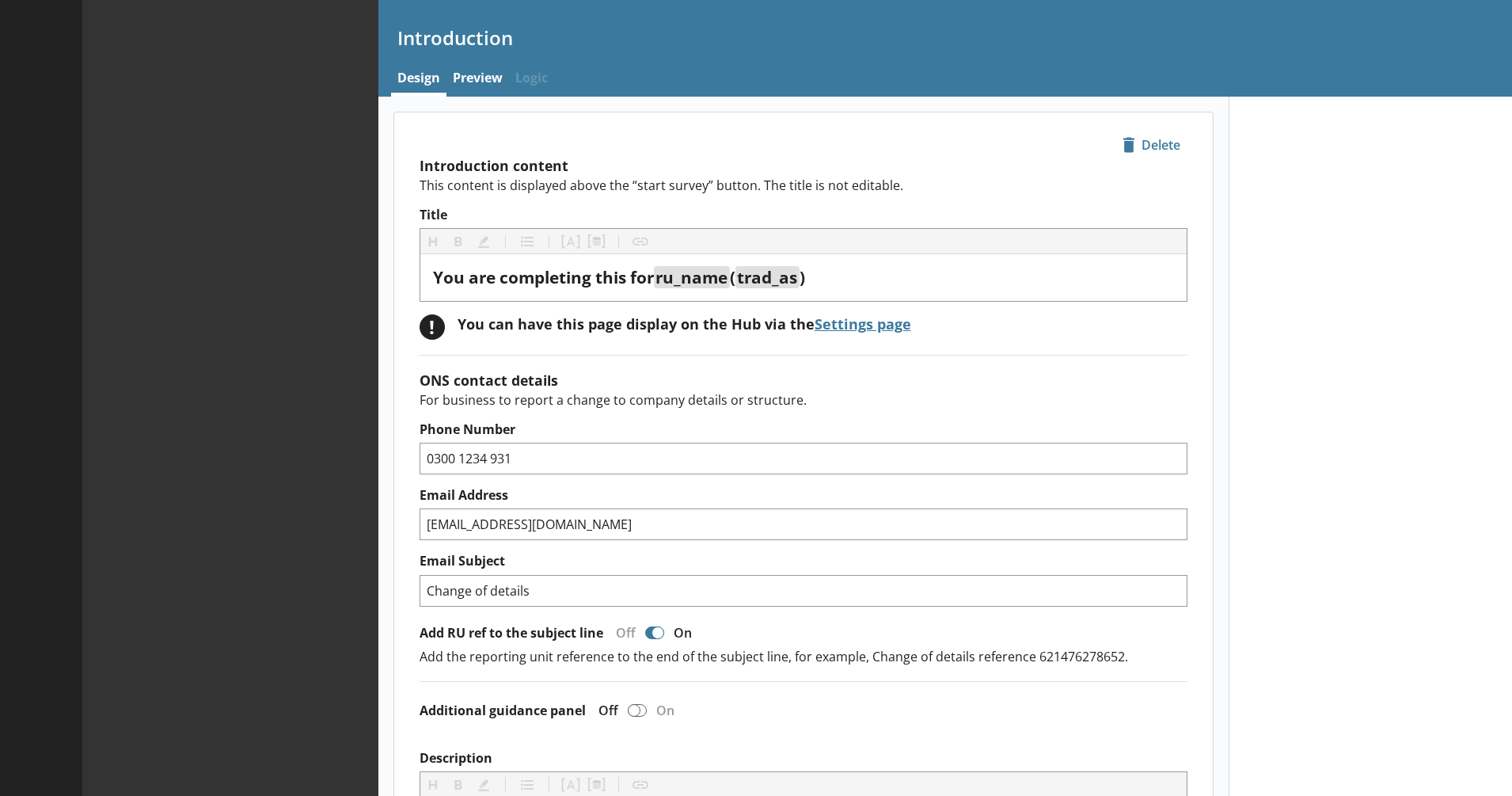
type textarea "x"
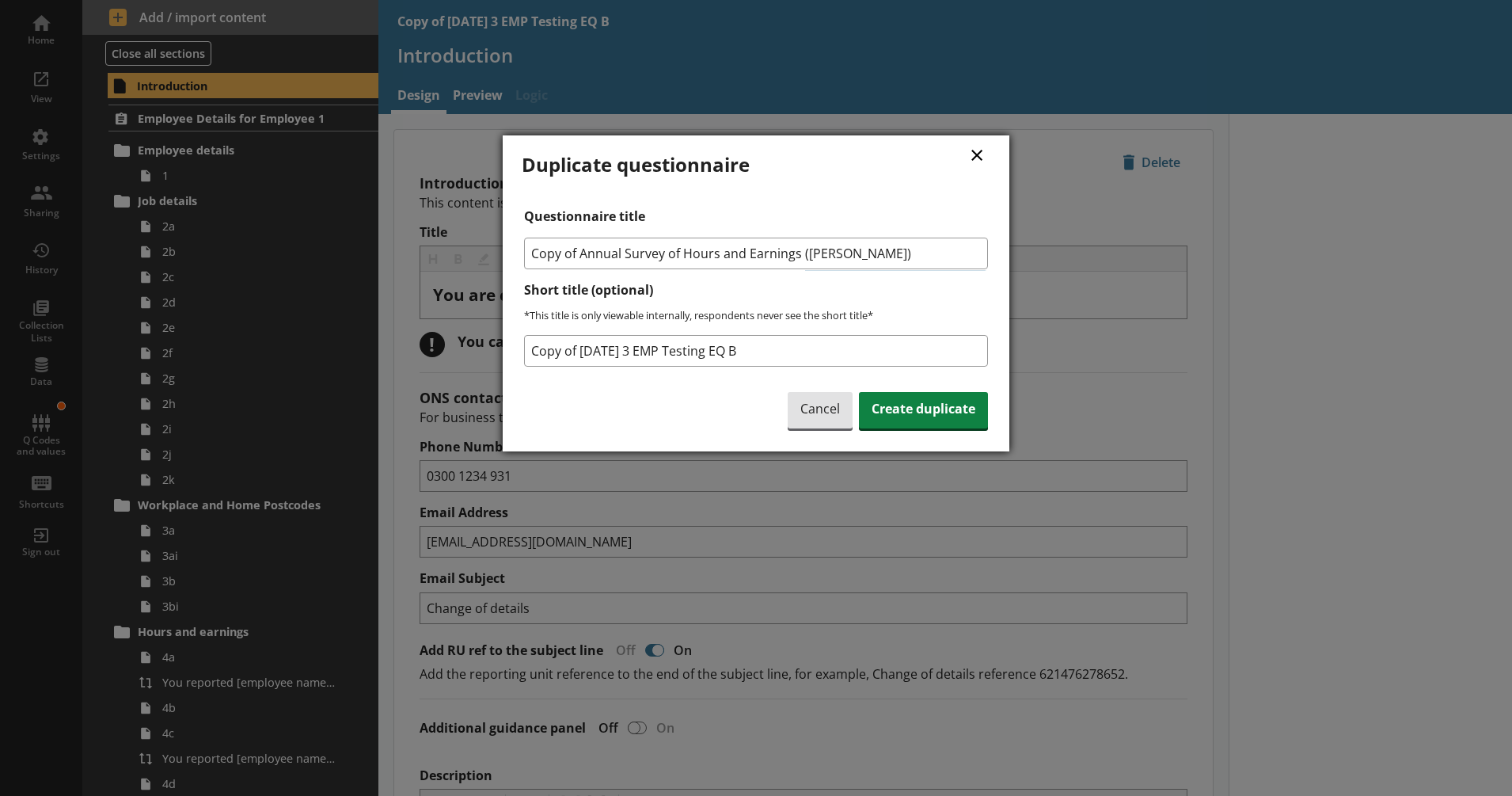
drag, startPoint x: 580, startPoint y: 246, endPoint x: 487, endPoint y: 246, distance: 93.0
click at [487, 246] on div "× Duplicate questionnaire Questionnaire title Copy of Annual Survey of Hours an…" at bounding box center [756, 398] width 1512 height 796
type input "Annual Survey of Hours and Earnings ([PERSON_NAME])"
drag, startPoint x: 585, startPoint y: 350, endPoint x: 512, endPoint y: 350, distance: 73.0
click at [512, 350] on div "× Duplicate questionnaire Questionnaire title Annual Survey of Hours and Earnin…" at bounding box center [756, 293] width 507 height 316
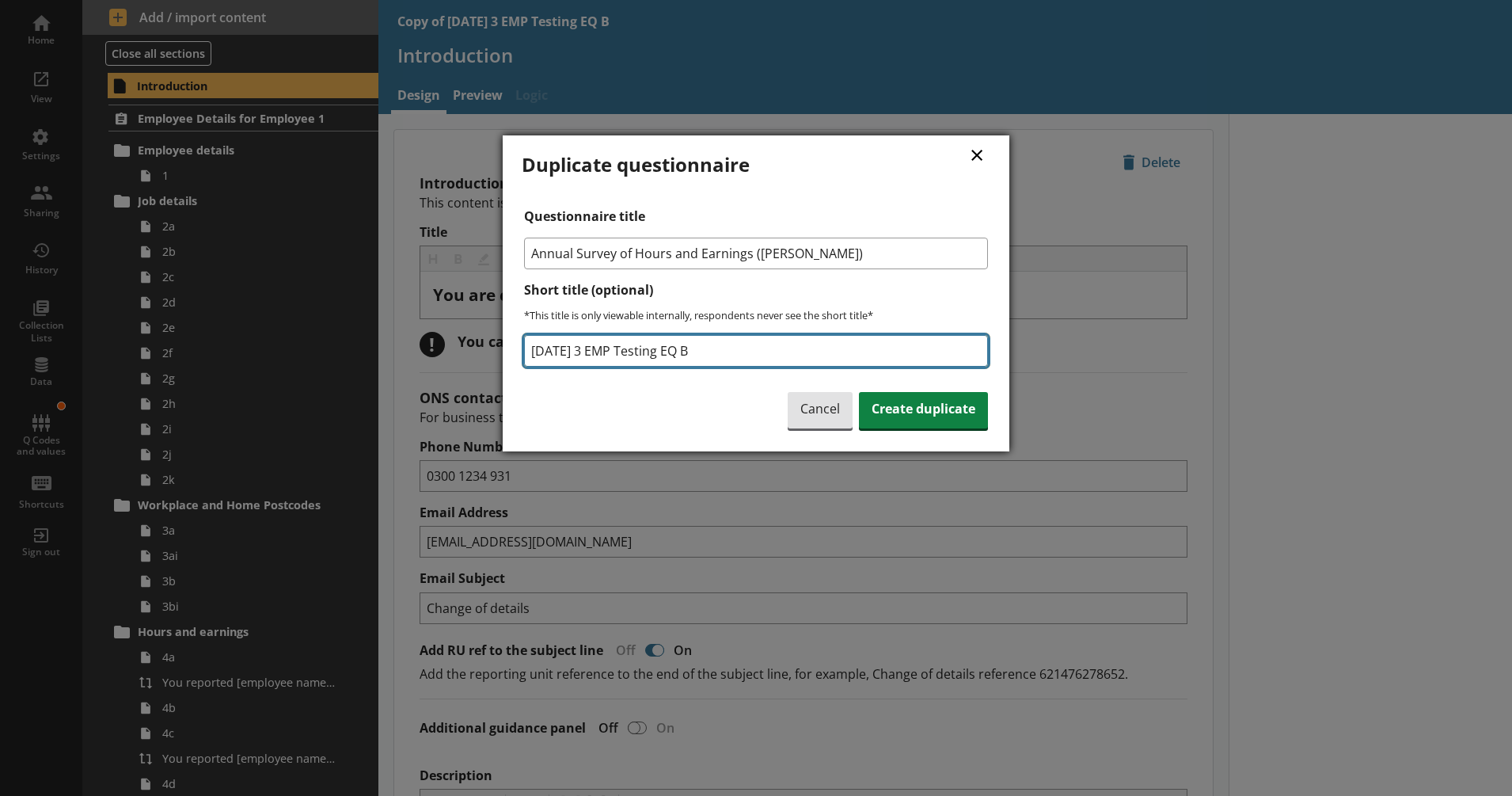
drag, startPoint x: 689, startPoint y: 353, endPoint x: 706, endPoint y: 354, distance: 17.0
click at [706, 354] on input "[DATE] 3 EMP Testing EQ B" at bounding box center [756, 351] width 464 height 32
type input "[DATE] 3 EMP Testing EQ C"
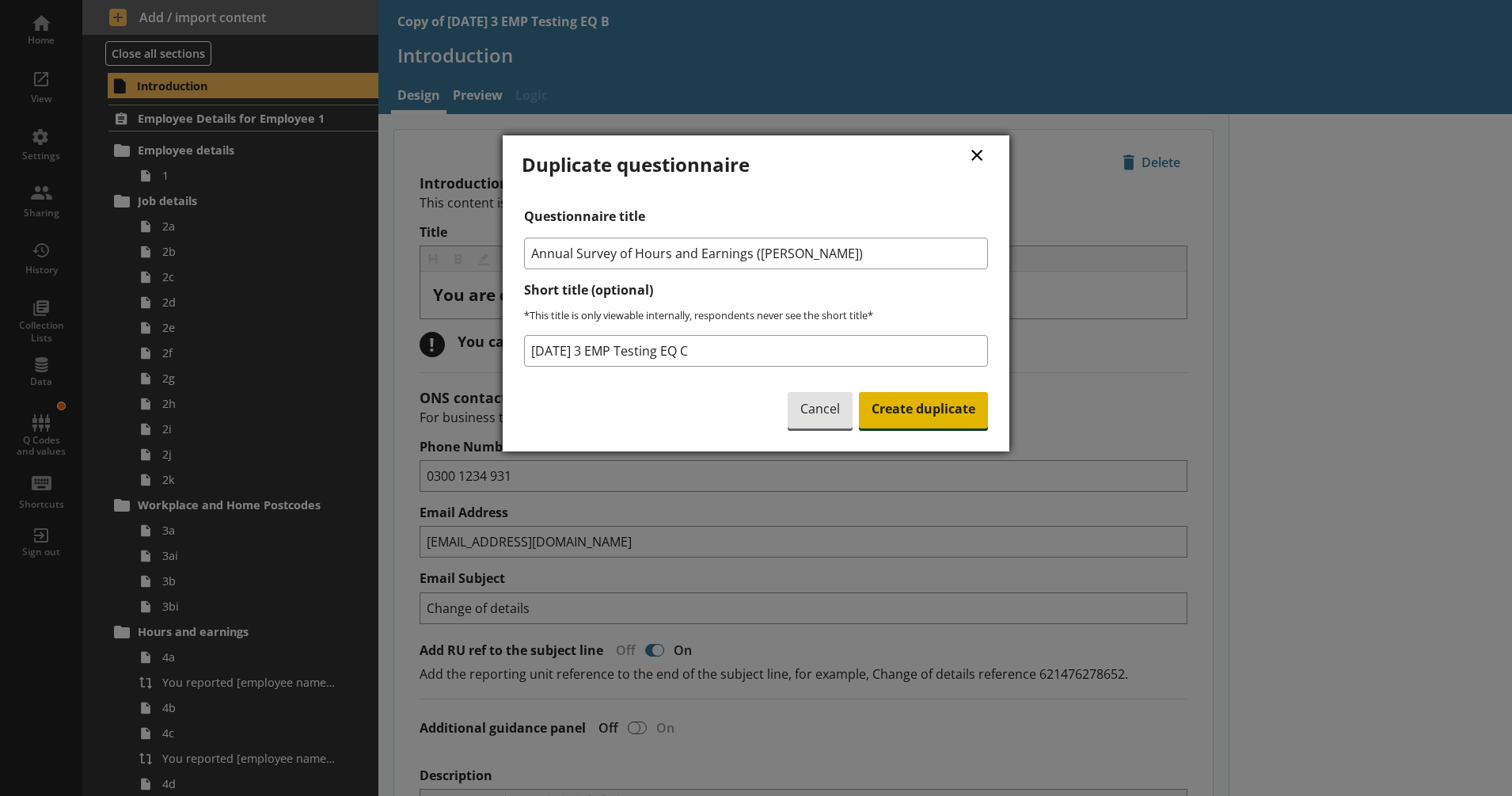
click at [882, 398] on span "Create duplicate" at bounding box center [923, 409] width 129 height 37
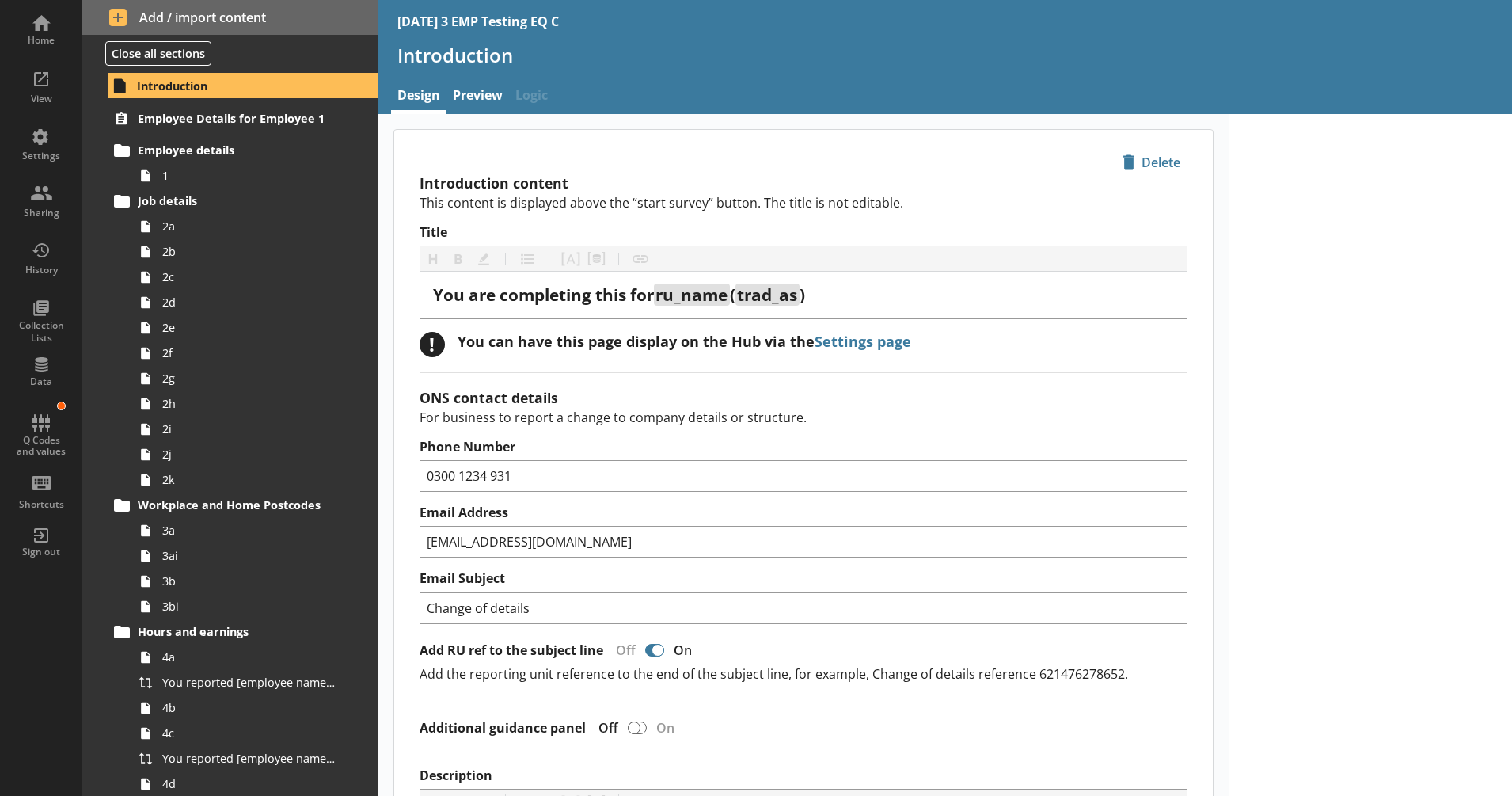
type textarea "x"
click at [60, 200] on div "Sharing" at bounding box center [42, 199] width 56 height 56
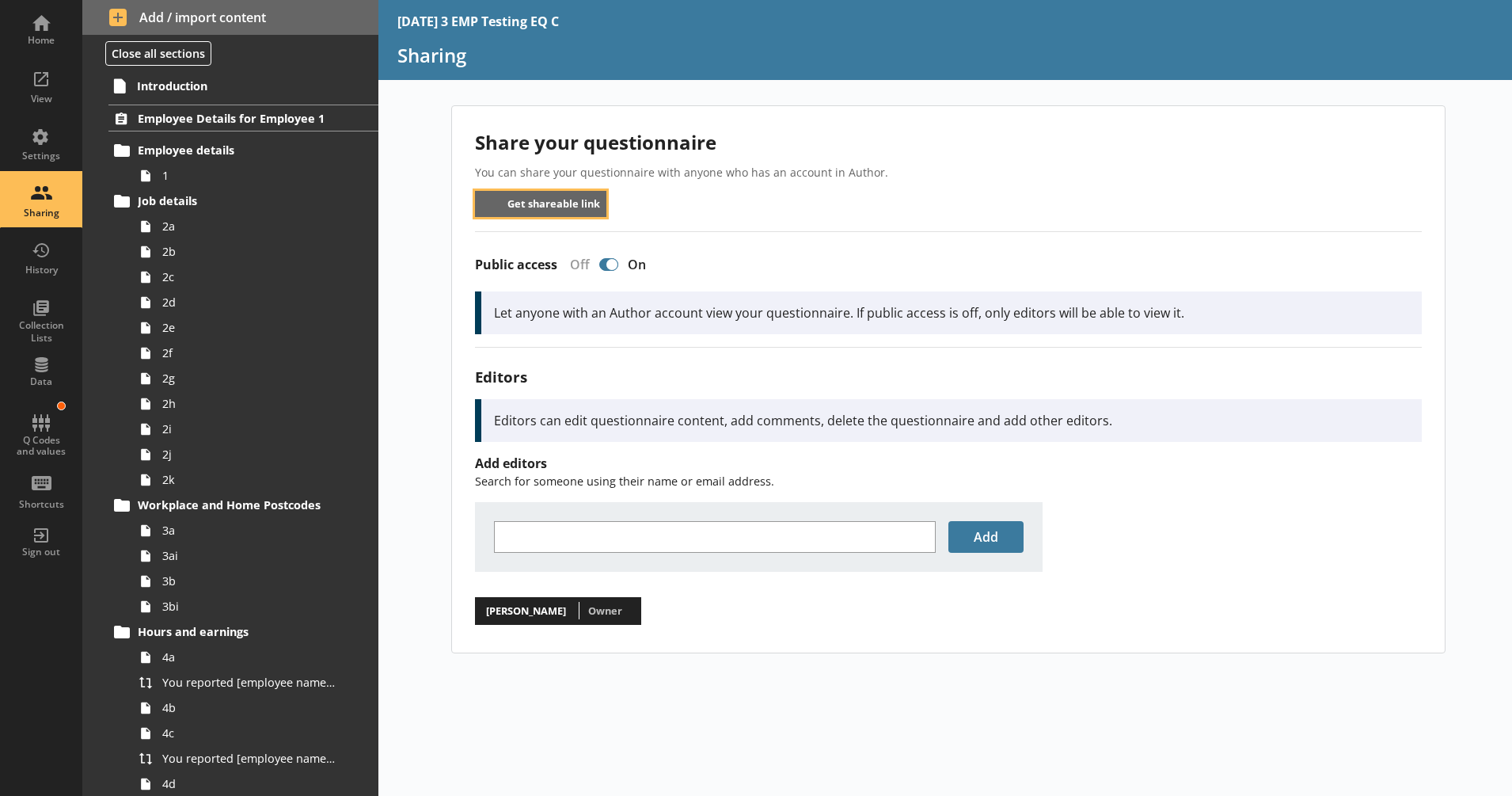
click at [520, 210] on button "Get shareable link" at bounding box center [541, 204] width 132 height 26
click at [719, 704] on div "Share your questionnaire You can share your questionnaire with anyone who has a…" at bounding box center [945, 450] width 1134 height 690
click at [64, 33] on div "Home" at bounding box center [42, 29] width 56 height 56
